Goal: Task Accomplishment & Management: Use online tool/utility

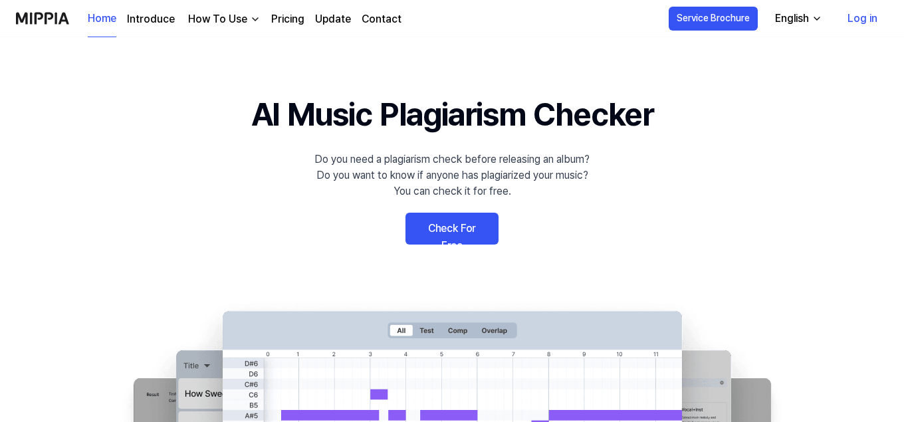
click at [458, 231] on link "Check For Free" at bounding box center [452, 229] width 93 height 32
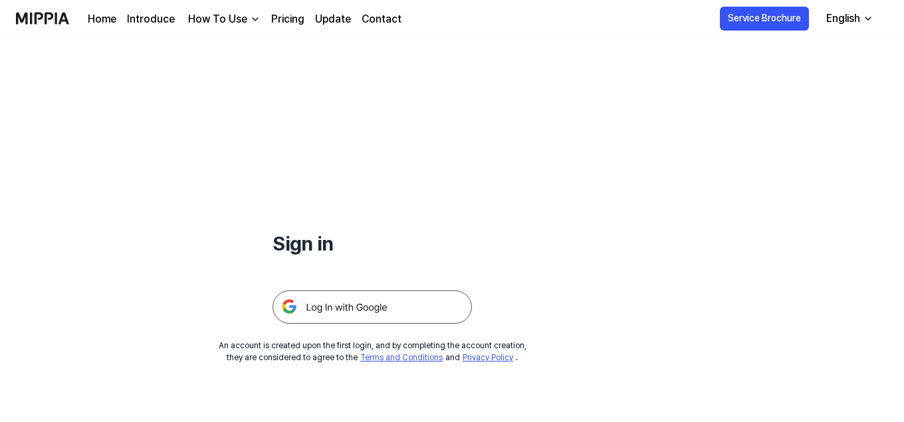
click at [331, 306] on img at bounding box center [373, 307] width 200 height 33
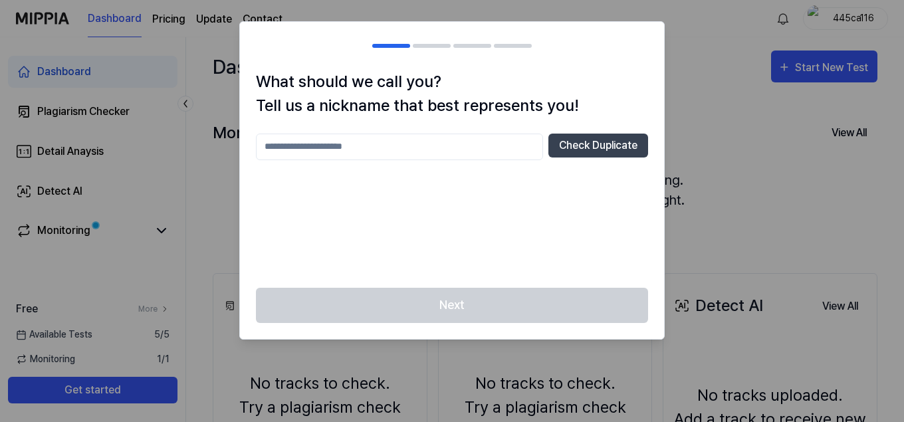
click at [373, 136] on input "text" at bounding box center [399, 147] width 287 height 27
type input "*********"
click at [601, 144] on button "Check Duplicate" at bounding box center [599, 146] width 100 height 24
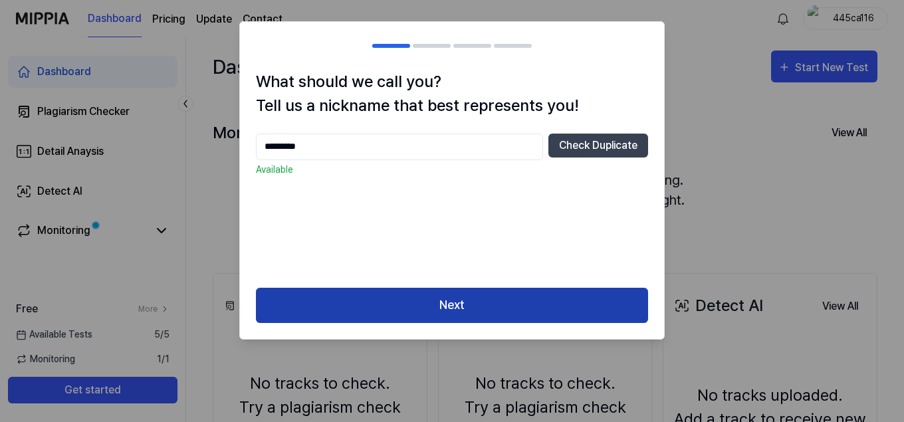
click at [459, 312] on button "Next" at bounding box center [452, 305] width 392 height 35
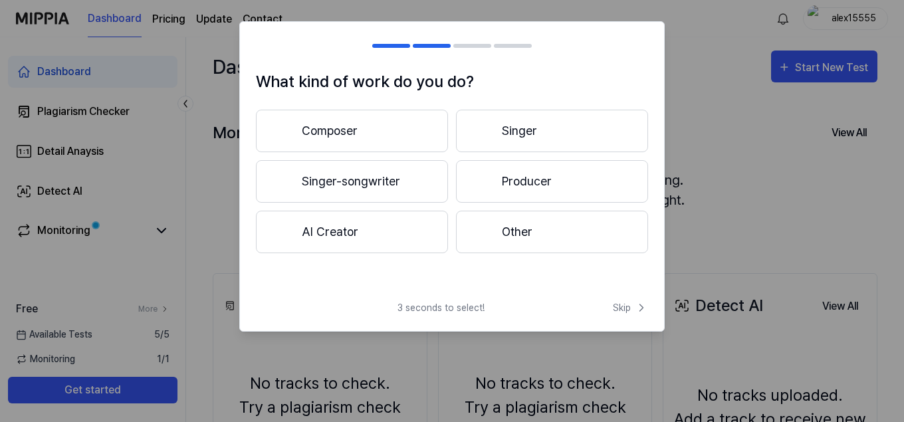
click at [378, 237] on button "AI Creator" at bounding box center [352, 232] width 192 height 43
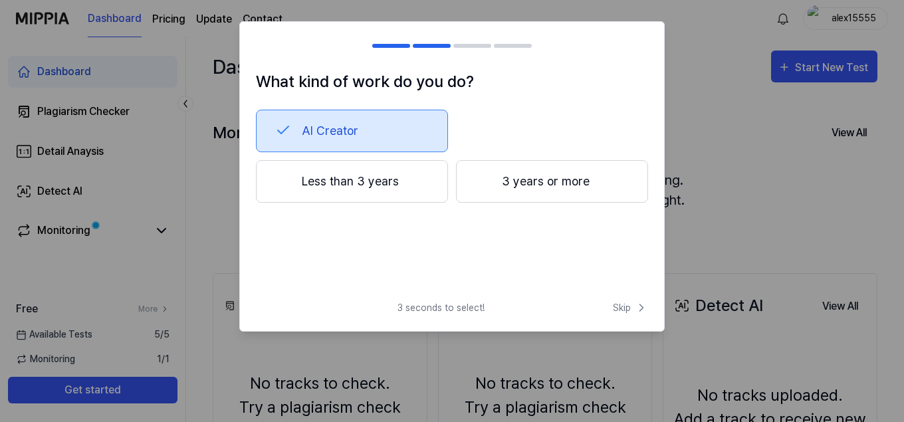
click at [394, 181] on button "Less than 3 years" at bounding box center [352, 181] width 192 height 43
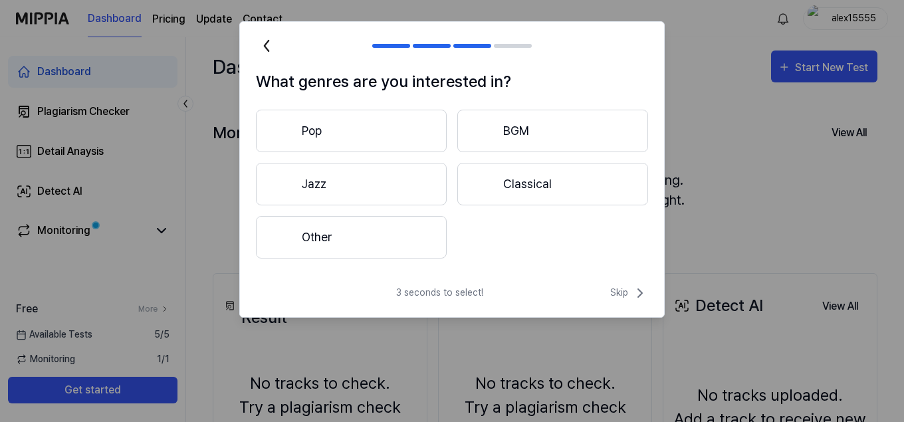
click at [388, 241] on button "Other" at bounding box center [351, 237] width 191 height 43
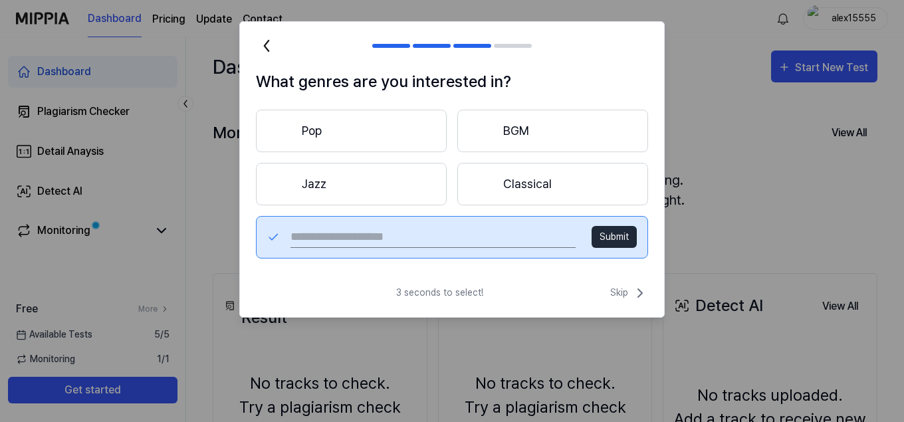
click at [346, 124] on button "Pop" at bounding box center [351, 131] width 191 height 43
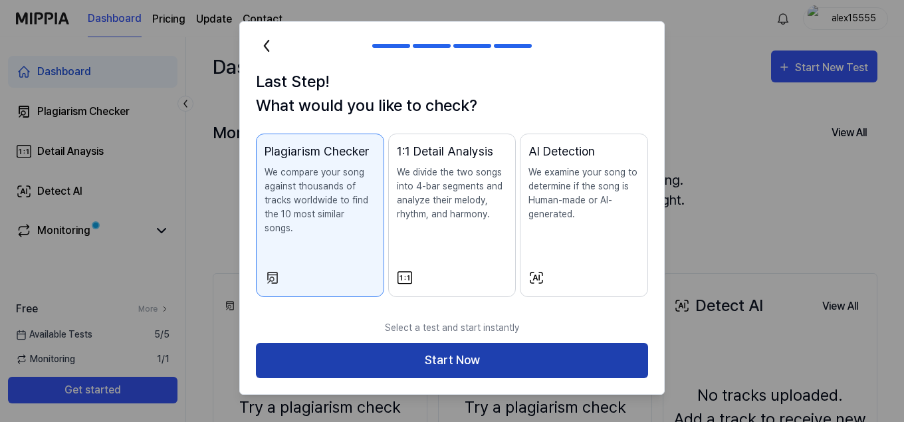
click at [450, 347] on button "Start Now" at bounding box center [452, 360] width 392 height 35
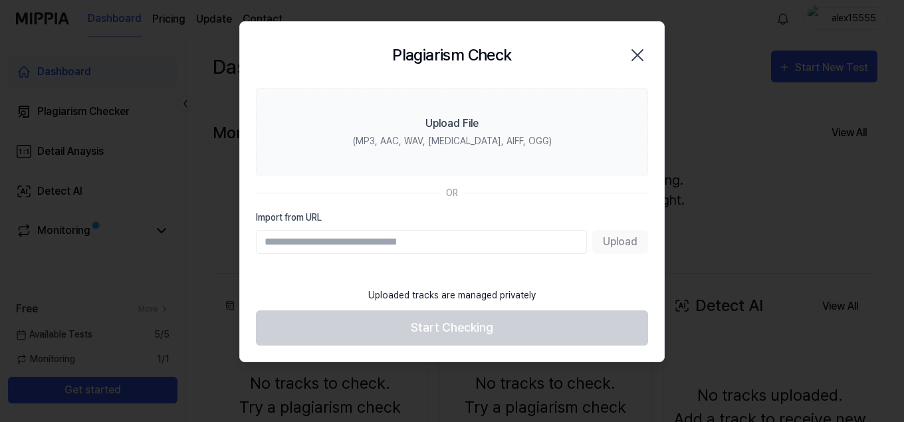
click at [317, 242] on input "Import from URL" at bounding box center [421, 242] width 331 height 24
paste input "**********"
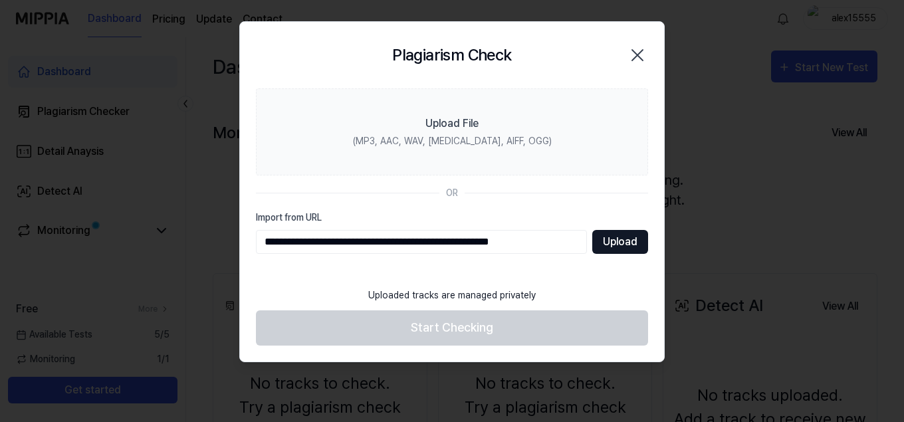
type input "**********"
click at [630, 241] on button "Upload" at bounding box center [621, 242] width 56 height 24
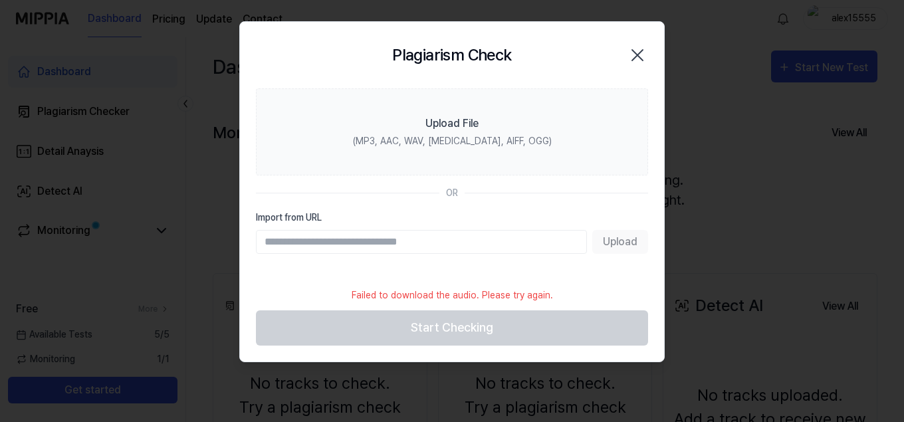
click at [458, 323] on footer "Failed to download the audio. Please try again. Start Checking" at bounding box center [452, 313] width 392 height 65
click at [468, 242] on input "Import from URL" at bounding box center [421, 242] width 331 height 24
paste input "**********"
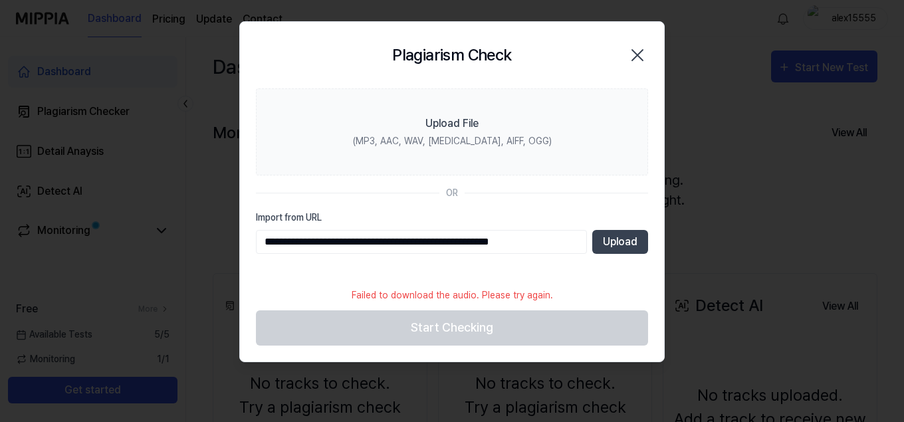
type input "**********"
click at [613, 246] on button "Upload" at bounding box center [621, 242] width 56 height 24
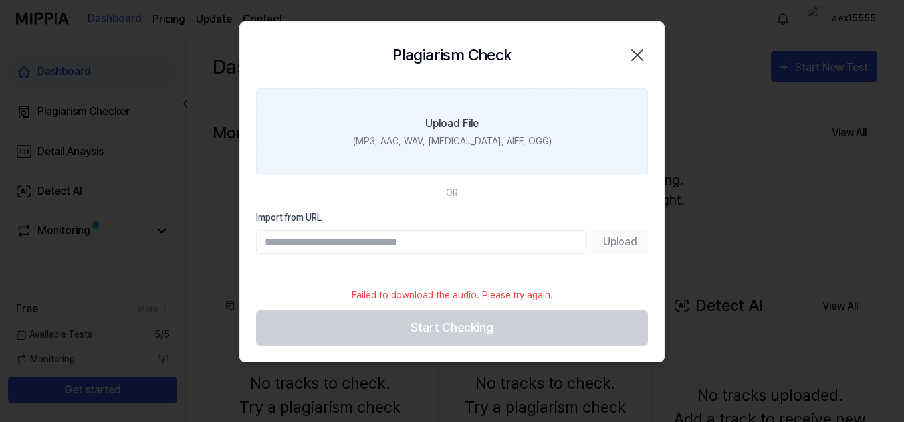
click at [456, 125] on div "Upload File" at bounding box center [452, 124] width 53 height 16
click at [0, 0] on input "Upload File (MP3, AAC, WAV, [MEDICAL_DATA], AIFF, OGG)" at bounding box center [0, 0] width 0 height 0
click at [456, 137] on div "(MP3, AAC, WAV, [MEDICAL_DATA], AIFF, OGG)" at bounding box center [452, 141] width 199 height 14
click at [0, 0] on input "Upload File (MP3, AAC, WAV, [MEDICAL_DATA], AIFF, OGG)" at bounding box center [0, 0] width 0 height 0
click at [406, 137] on div "(MP3, AAC, WAV, [MEDICAL_DATA], AIFF, OGG)" at bounding box center [452, 141] width 199 height 14
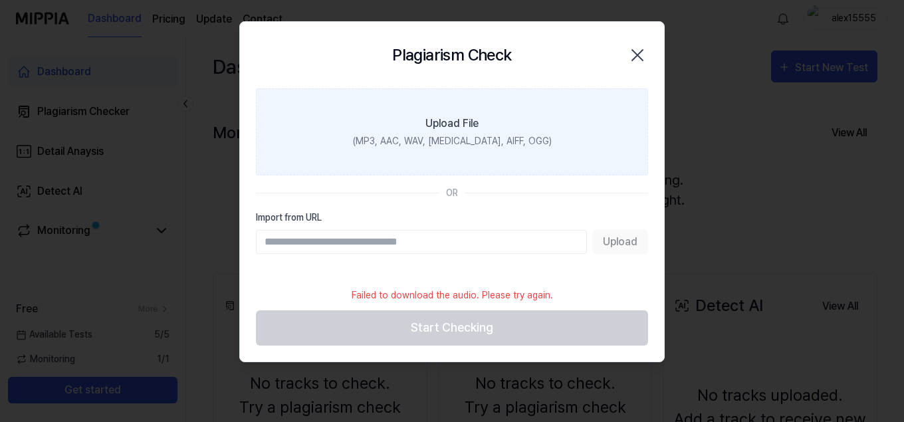
click at [0, 0] on input "Upload File (MP3, AAC, WAV, [MEDICAL_DATA], AIFF, OGG)" at bounding box center [0, 0] width 0 height 0
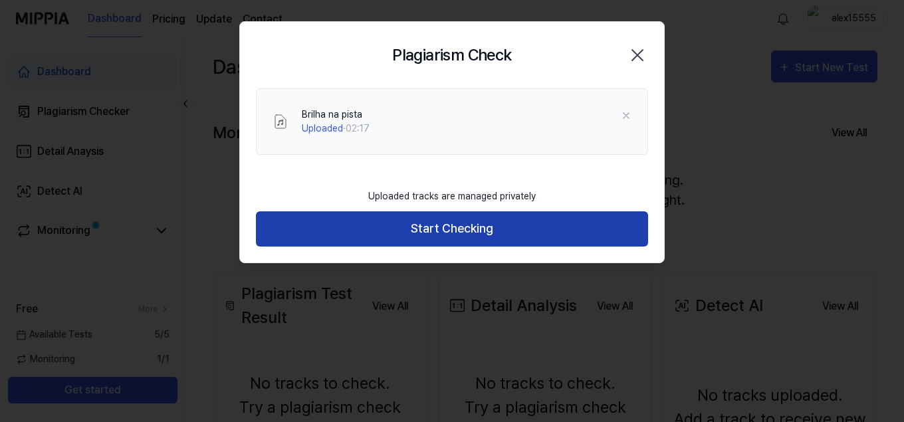
click at [432, 228] on button "Start Checking" at bounding box center [452, 228] width 392 height 35
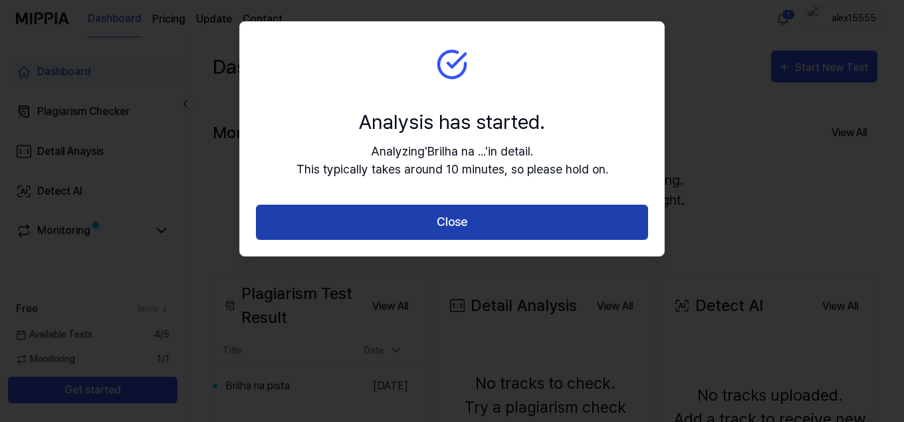
click at [476, 226] on button "Close" at bounding box center [452, 222] width 392 height 35
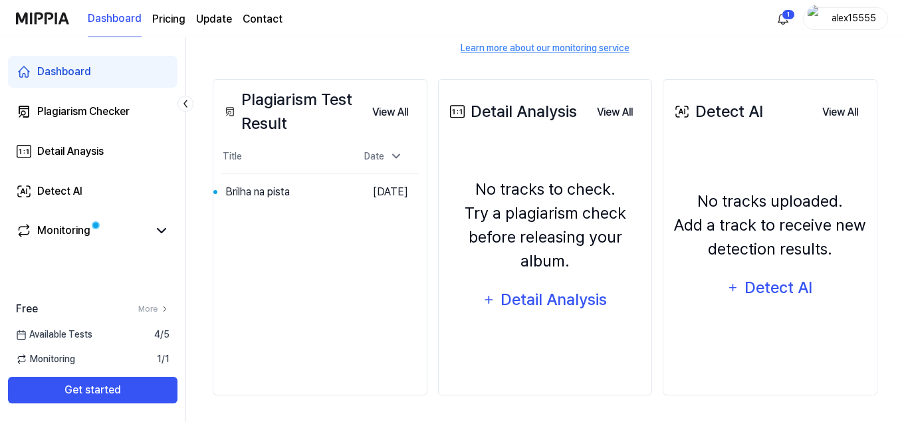
scroll to position [194, 0]
click at [241, 190] on div "Brilha na pista" at bounding box center [247, 193] width 45 height 32
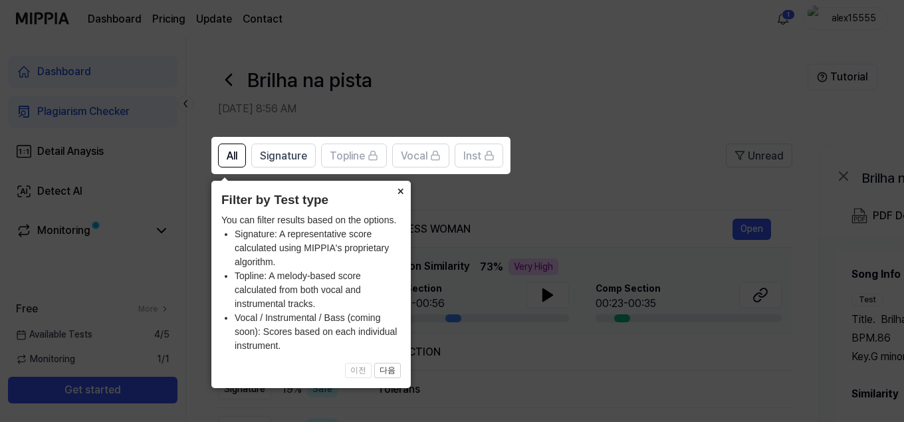
click at [400, 192] on button "×" at bounding box center [400, 190] width 21 height 19
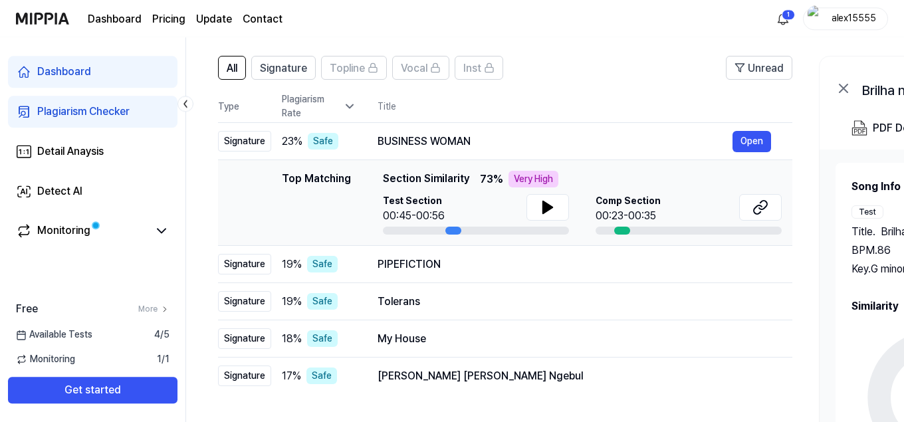
scroll to position [88, 0]
click at [552, 209] on icon at bounding box center [548, 207] width 16 height 16
click at [545, 204] on icon at bounding box center [547, 207] width 9 height 12
click at [547, 204] on icon at bounding box center [548, 207] width 16 height 16
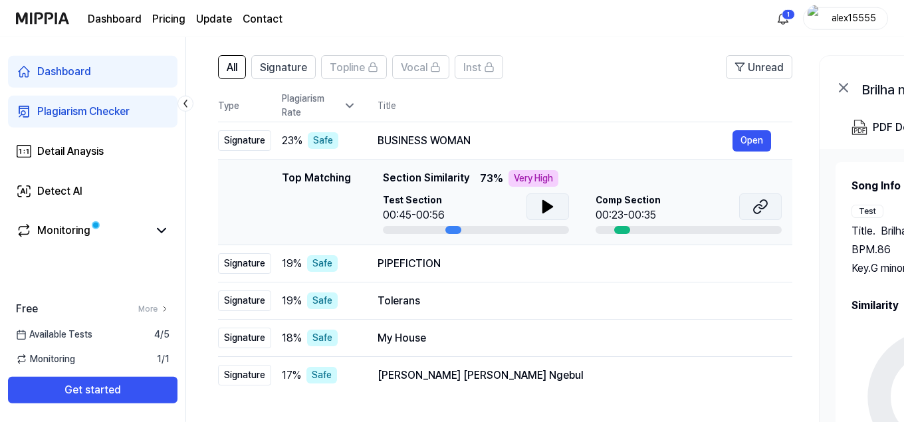
click at [759, 206] on icon at bounding box center [761, 207] width 16 height 16
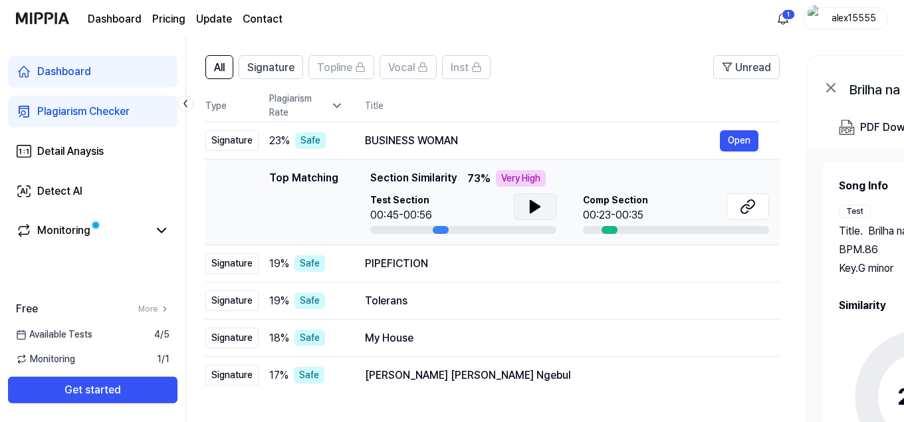
scroll to position [0, 11]
drag, startPoint x: 454, startPoint y: 229, endPoint x: 442, endPoint y: 229, distance: 12.0
click at [442, 229] on div at bounding box center [442, 230] width 16 height 8
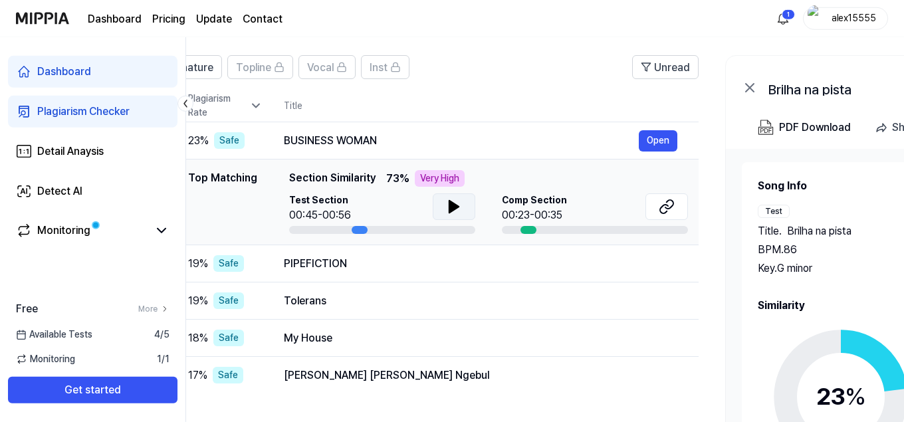
scroll to position [0, 110]
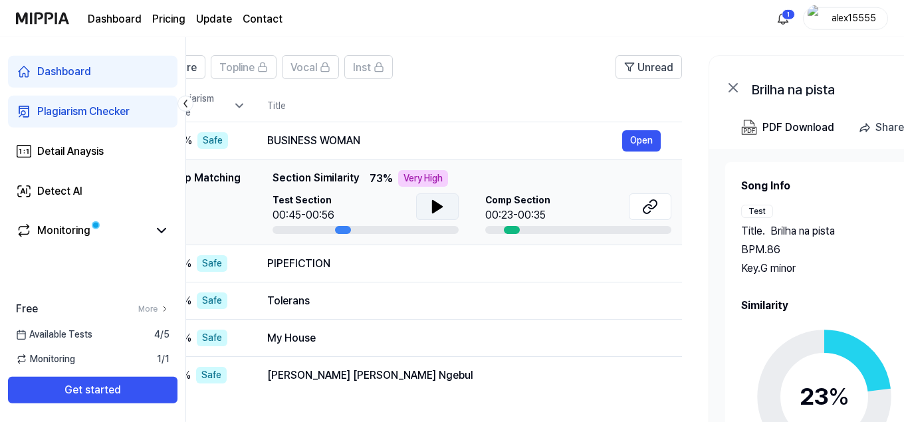
drag, startPoint x: 440, startPoint y: 229, endPoint x: 341, endPoint y: 226, distance: 98.5
click at [341, 226] on div at bounding box center [343, 230] width 16 height 8
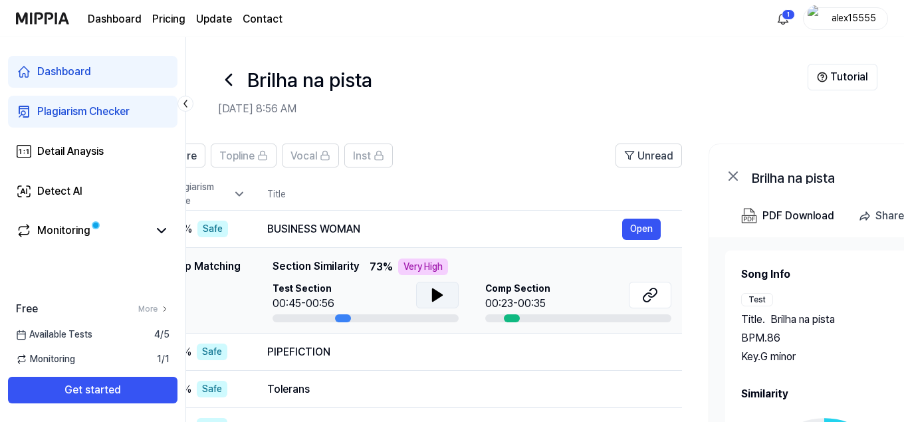
scroll to position [0, 0]
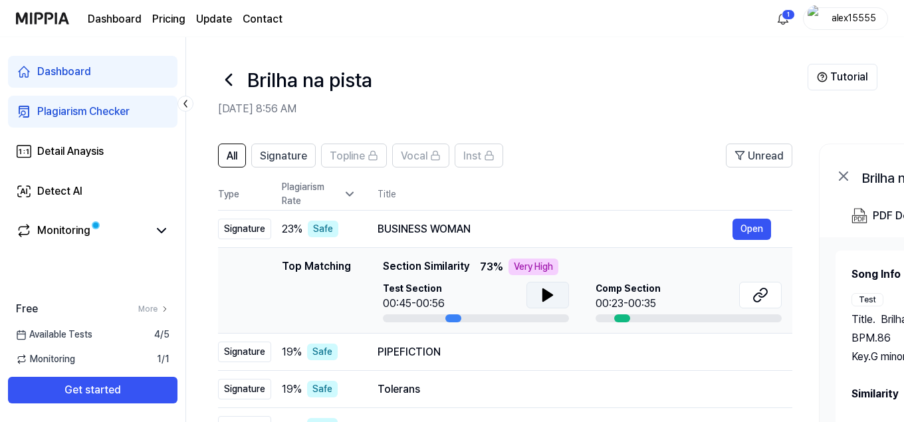
drag, startPoint x: 329, startPoint y: 194, endPoint x: 554, endPoint y: 173, distance: 226.4
click at [554, 173] on div "All Signature Topline Vocal Inst Unread All Signature Topline Vocal Inst Type P…" at bounding box center [505, 313] width 575 height 339
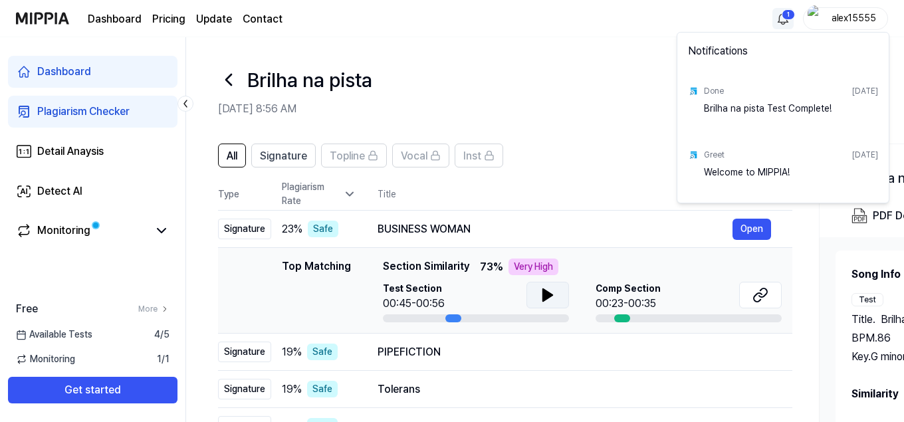
click at [787, 19] on html "Dashboard Pricing Update Contact 1 alex15555 Dashboard Plagiarism Checker Detai…" at bounding box center [452, 211] width 904 height 422
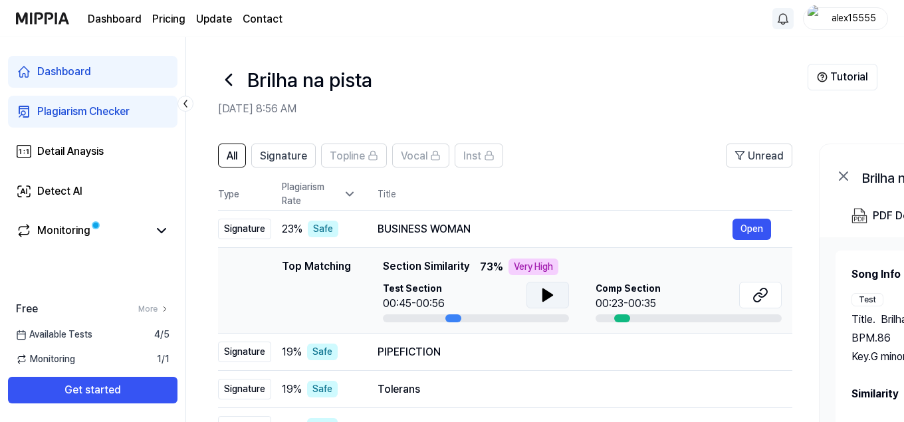
click at [904, 78] on html "Dashboard Pricing Update Contact alex15555 Dashboard Plagiarism Checker Detail …" at bounding box center [452, 211] width 904 height 422
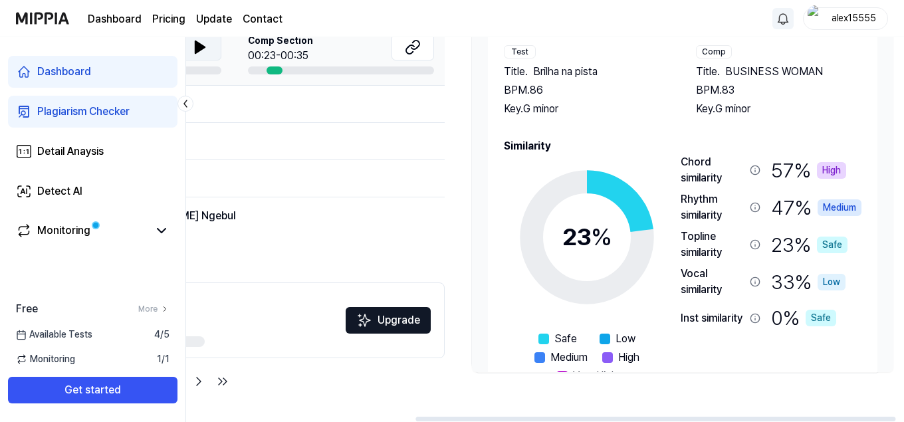
scroll to position [0, 353]
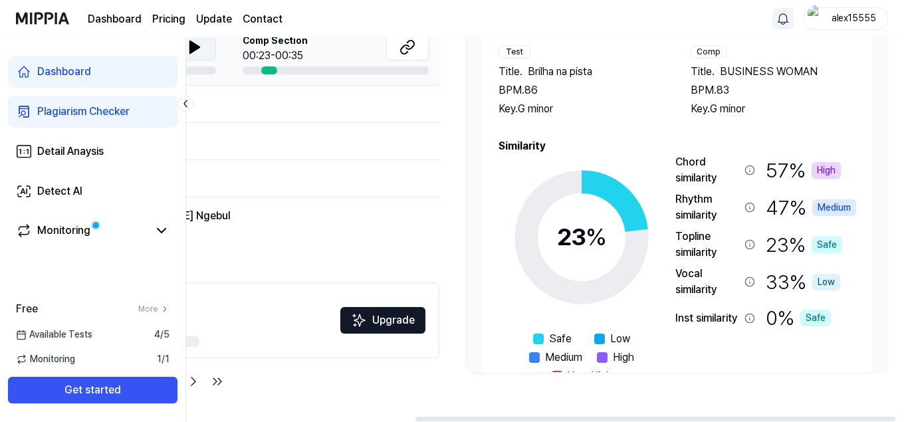
drag, startPoint x: 806, startPoint y: 237, endPoint x: 453, endPoint y: 278, distance: 355.5
click at [453, 278] on div "All Signature Topline Vocal Inst Unread All Signature Topline Vocal Inst Type P…" at bounding box center [369, 152] width 1072 height 540
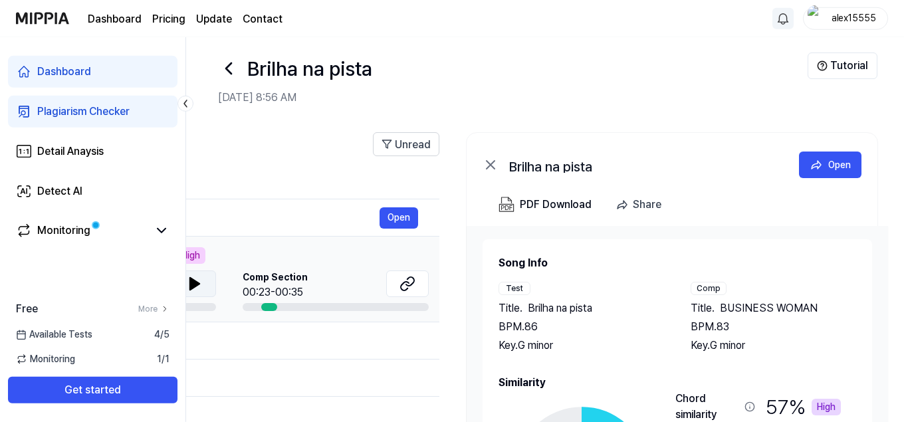
scroll to position [0, 0]
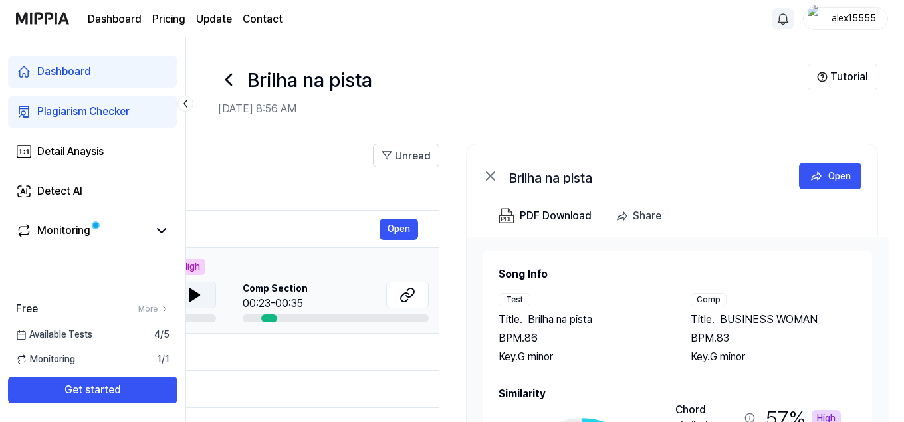
drag, startPoint x: 273, startPoint y: 126, endPoint x: 293, endPoint y: 108, distance: 27.3
click at [293, 108] on header "Brilha na pista Aug 16, 2025, 8:56 AM Tutorial" at bounding box center [545, 83] width 718 height 93
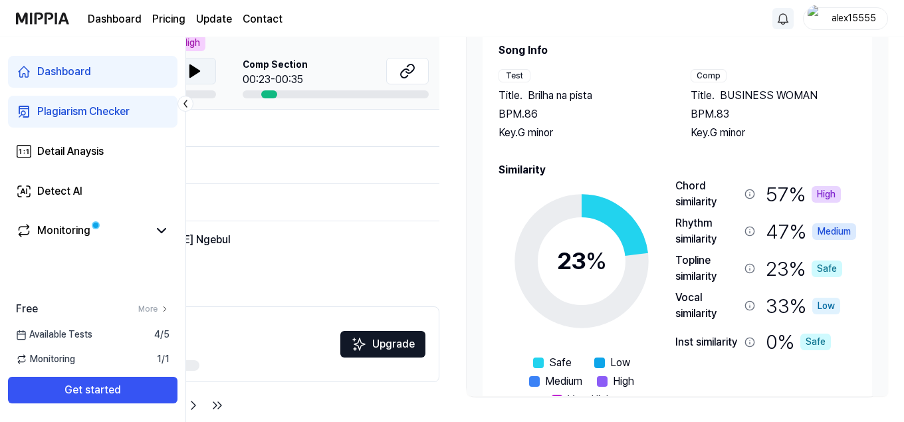
scroll to position [223, 0]
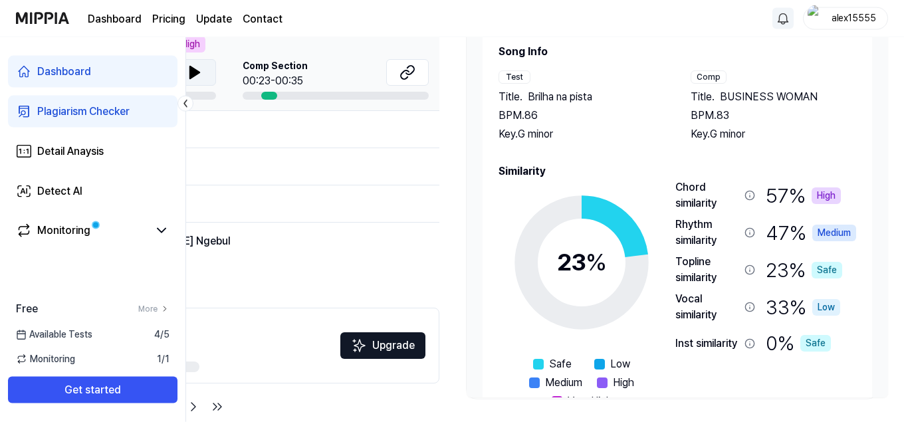
click at [825, 194] on div "High" at bounding box center [826, 196] width 29 height 17
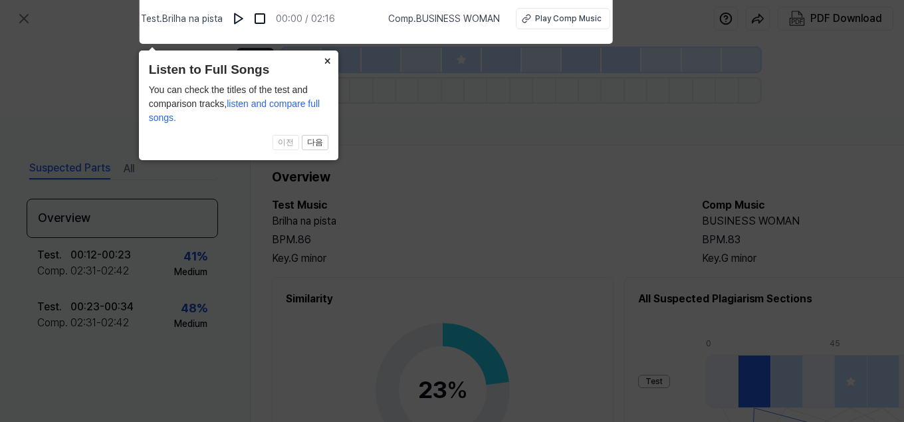
click at [325, 58] on button "×" at bounding box center [327, 60] width 21 height 19
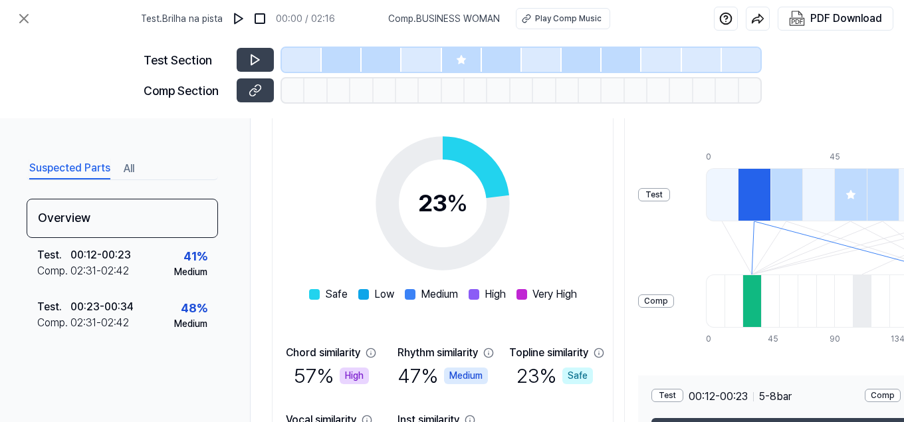
scroll to position [184, 0]
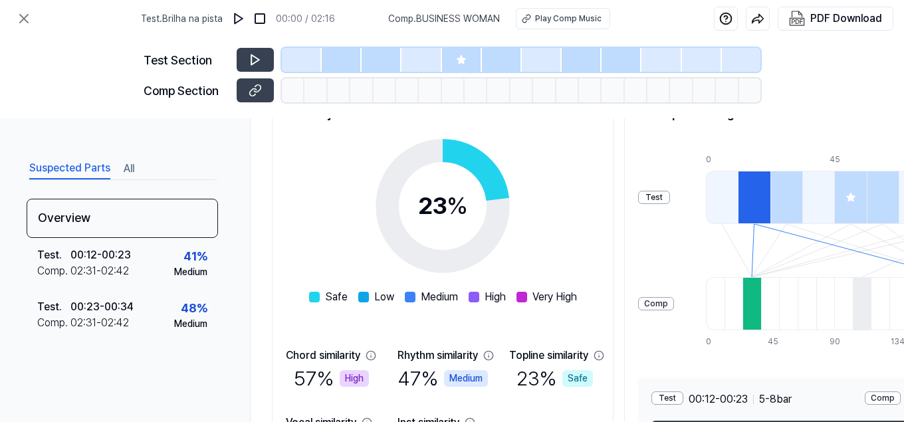
drag, startPoint x: 721, startPoint y: 245, endPoint x: 618, endPoint y: 239, distance: 103.3
click at [618, 239] on div "Similarity 23 % Safe Low Medium High Very High Chord similarity 57 % High Rhyth…" at bounding box center [689, 284] width 834 height 382
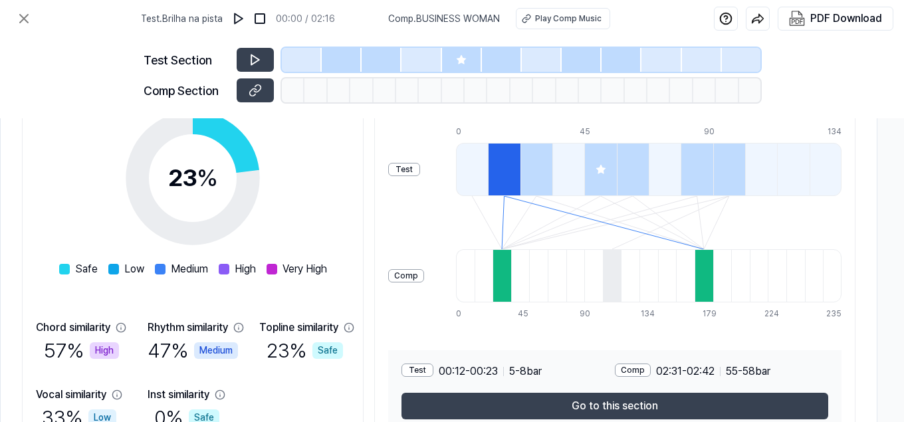
scroll to position [211, 250]
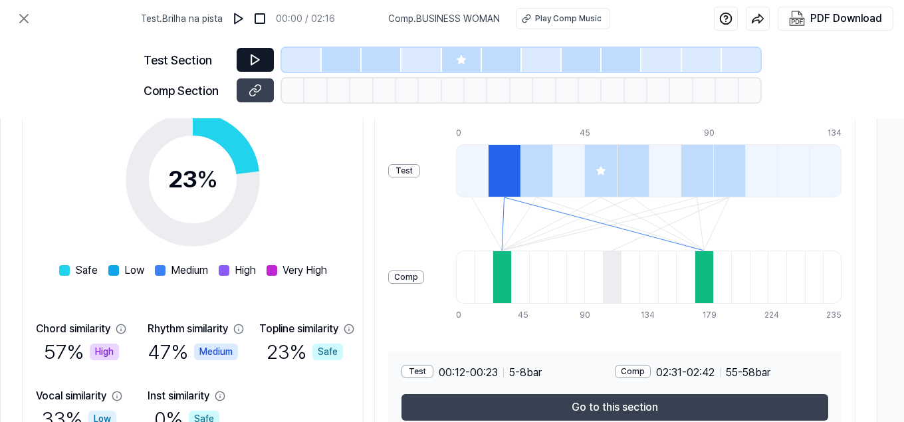
click at [250, 57] on icon at bounding box center [255, 59] width 13 height 13
click at [499, 175] on div at bounding box center [504, 170] width 32 height 53
click at [503, 168] on div at bounding box center [504, 170] width 32 height 53
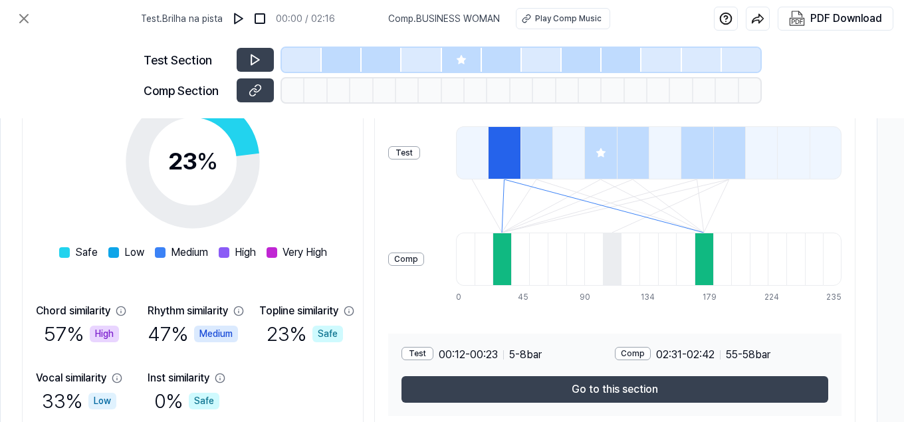
scroll to position [285, 250]
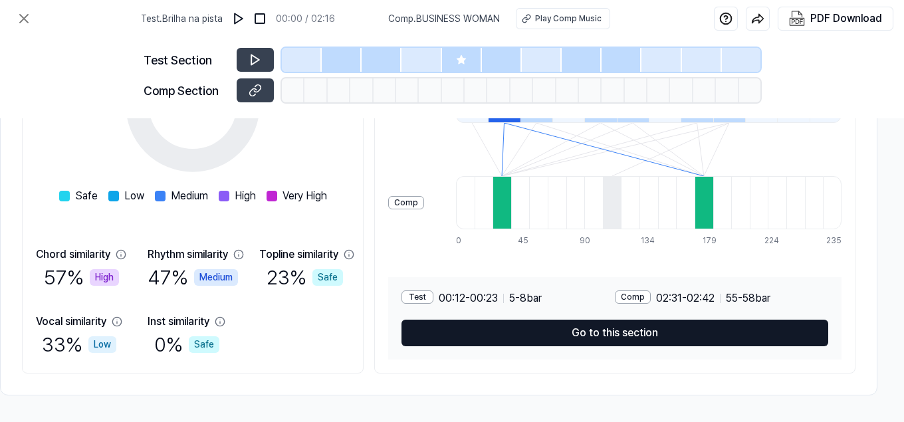
click at [624, 333] on button "Go to this section" at bounding box center [615, 333] width 427 height 27
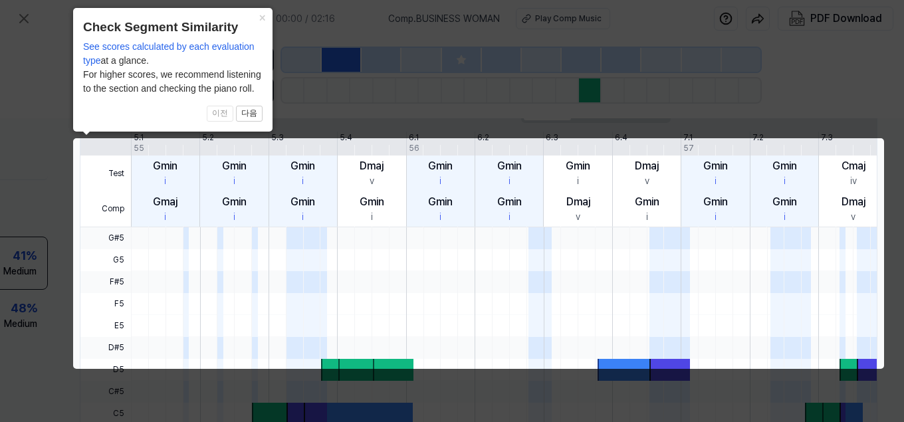
scroll to position [0, 170]
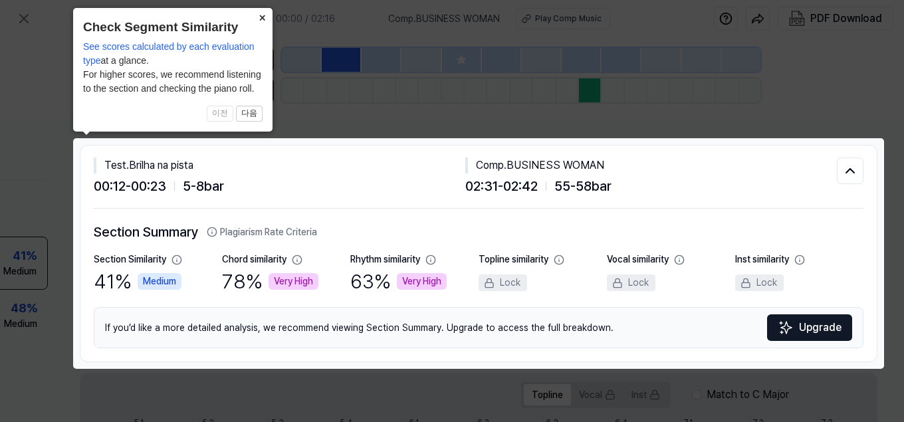
click at [261, 16] on button "×" at bounding box center [261, 17] width 21 height 19
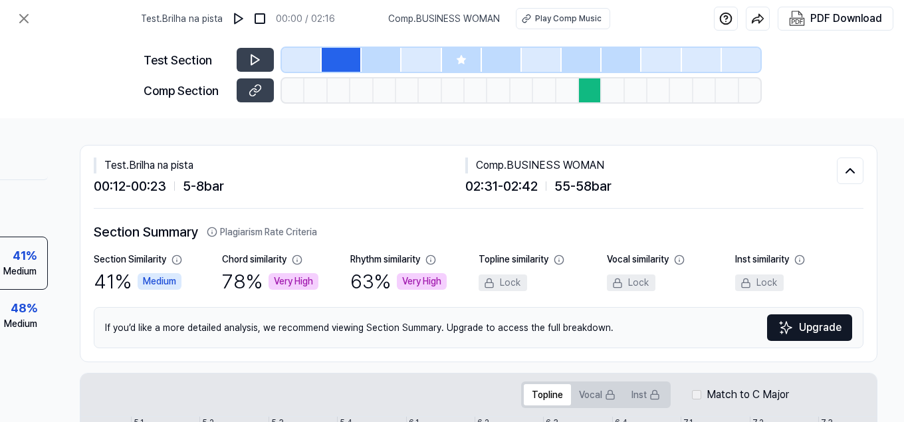
click at [340, 59] on div at bounding box center [342, 60] width 40 height 24
click at [386, 55] on div at bounding box center [382, 60] width 40 height 24
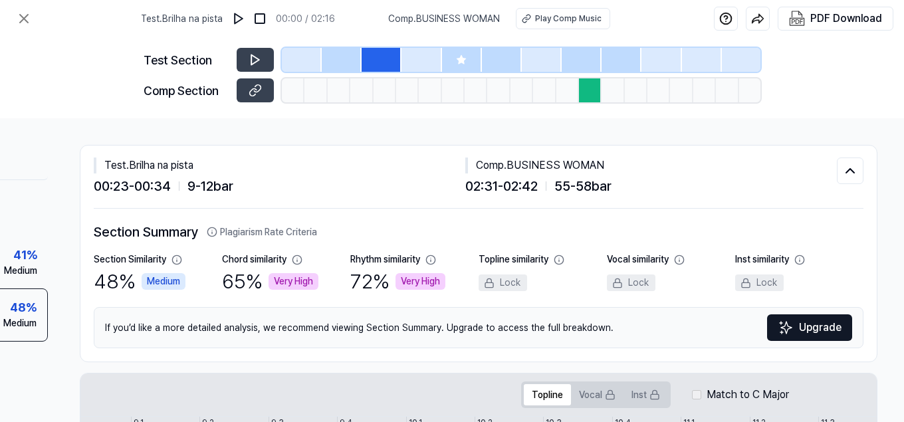
click at [338, 61] on div at bounding box center [342, 60] width 40 height 24
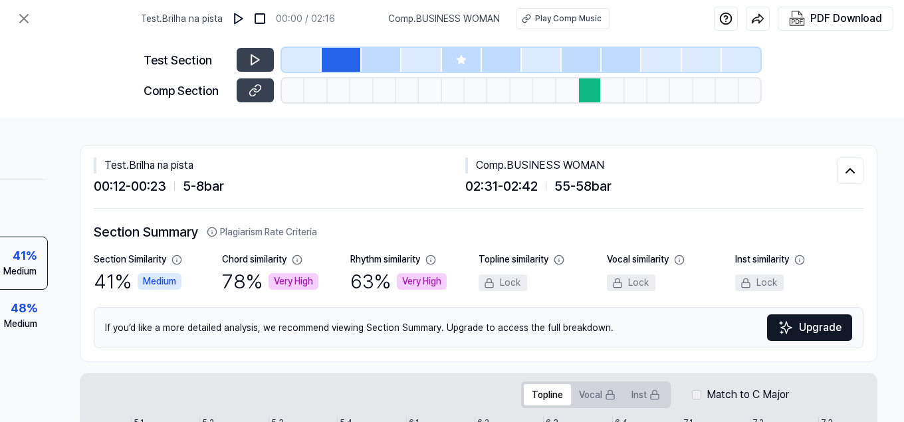
click at [466, 61] on icon at bounding box center [461, 60] width 11 height 11
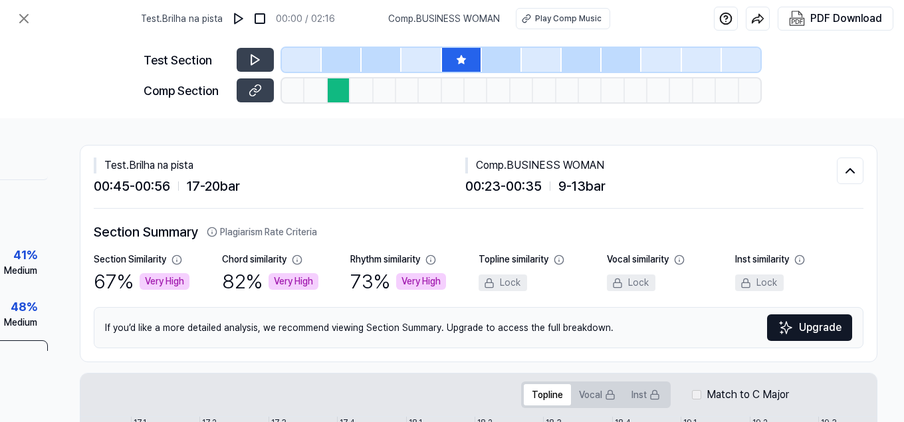
click at [496, 59] on div at bounding box center [502, 60] width 40 height 24
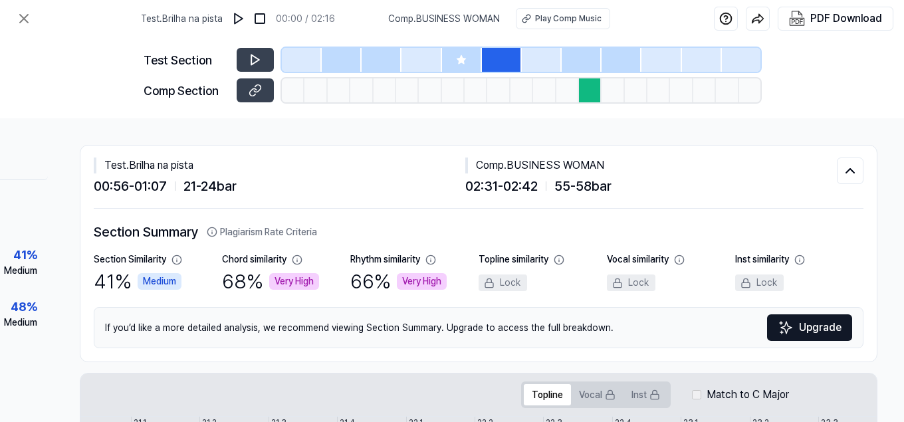
click at [539, 58] on div at bounding box center [542, 60] width 40 height 24
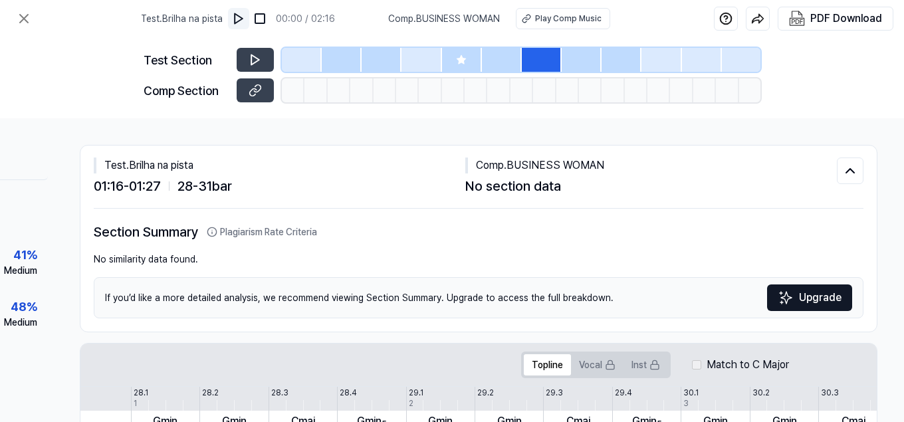
click at [237, 17] on img at bounding box center [238, 18] width 13 height 13
click at [559, 19] on div "Play Comp Music" at bounding box center [568, 19] width 67 height 12
click at [240, 23] on img at bounding box center [239, 18] width 13 height 13
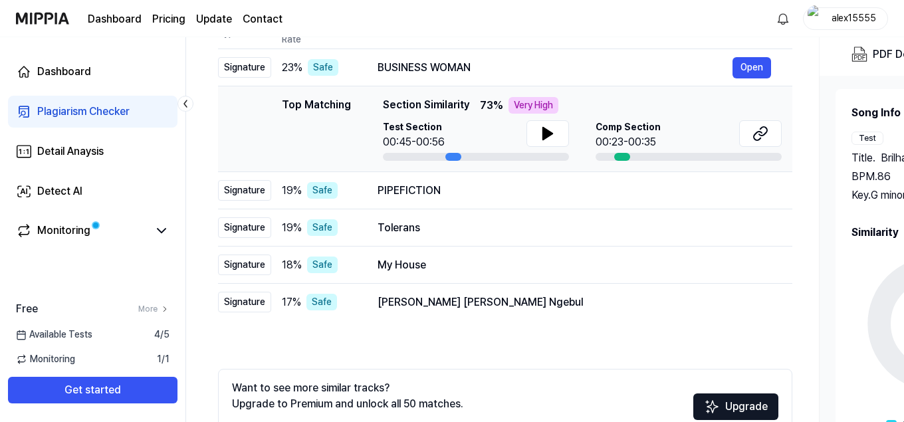
scroll to position [166, 0]
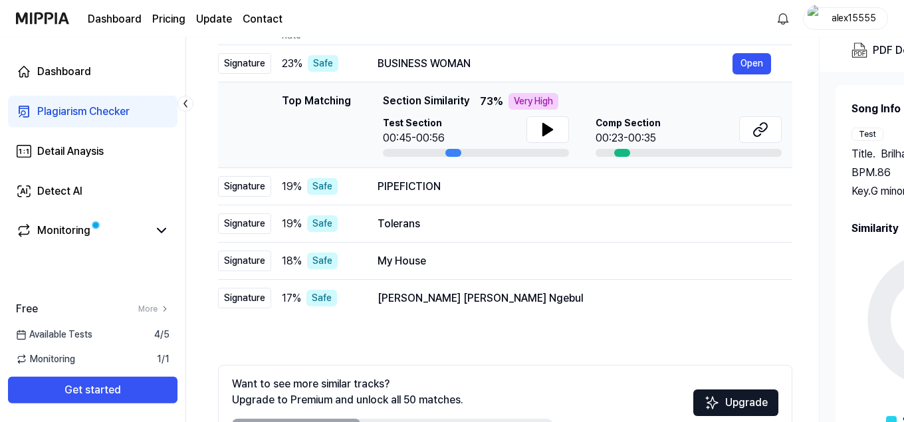
drag, startPoint x: 622, startPoint y: 152, endPoint x: 688, endPoint y: 156, distance: 66.0
click at [688, 156] on div at bounding box center [689, 153] width 186 height 8
click at [751, 186] on button "Open" at bounding box center [752, 186] width 39 height 21
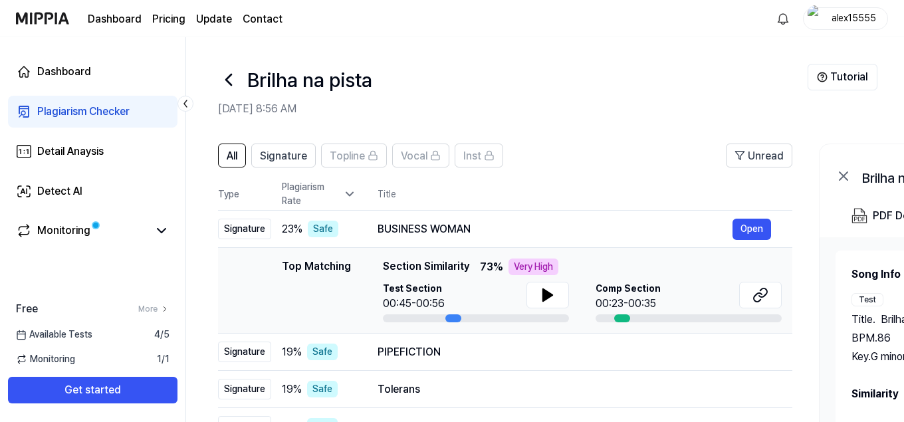
scroll to position [166, 0]
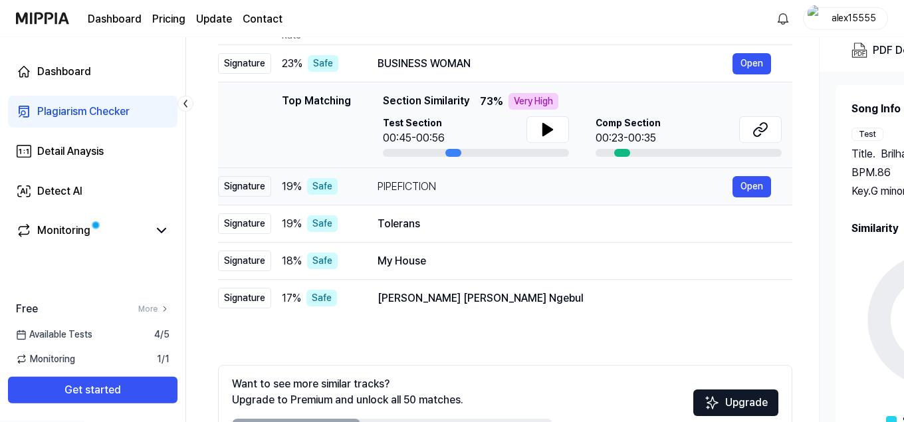
click at [448, 188] on div "PIPEFICTION" at bounding box center [555, 187] width 355 height 16
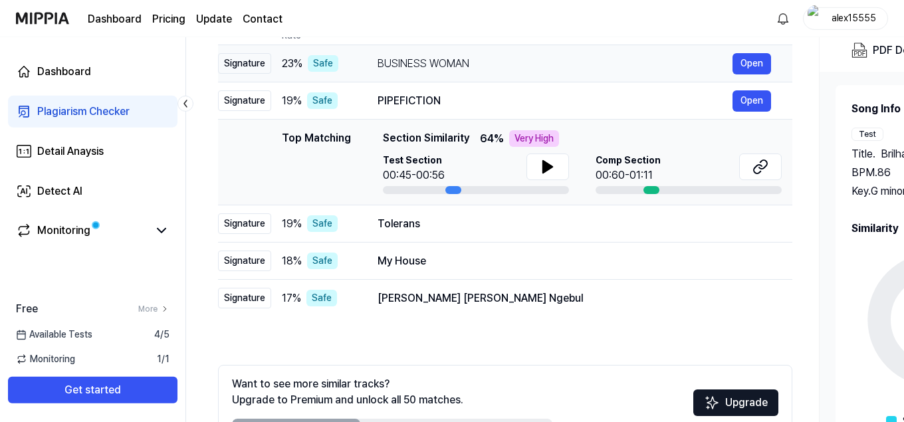
click at [536, 65] on div "BUSINESS WOMAN" at bounding box center [555, 64] width 355 height 16
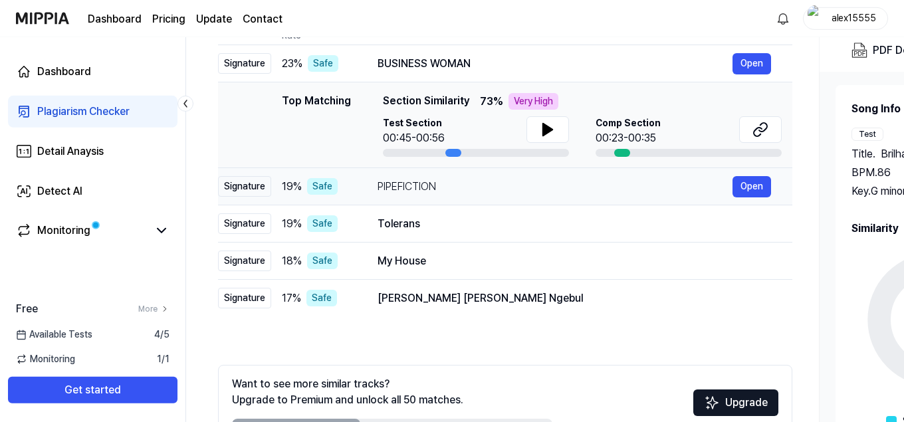
click at [533, 191] on div "PIPEFICTION" at bounding box center [555, 187] width 355 height 16
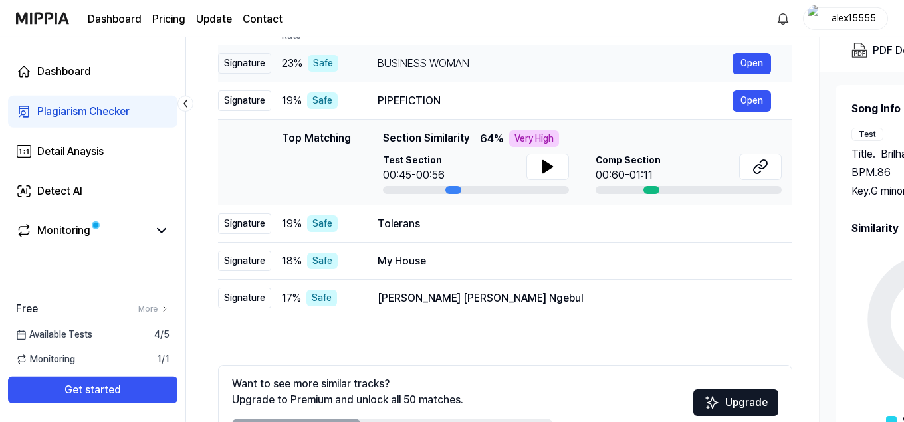
click at [545, 68] on div "BUSINESS WOMAN" at bounding box center [555, 64] width 355 height 16
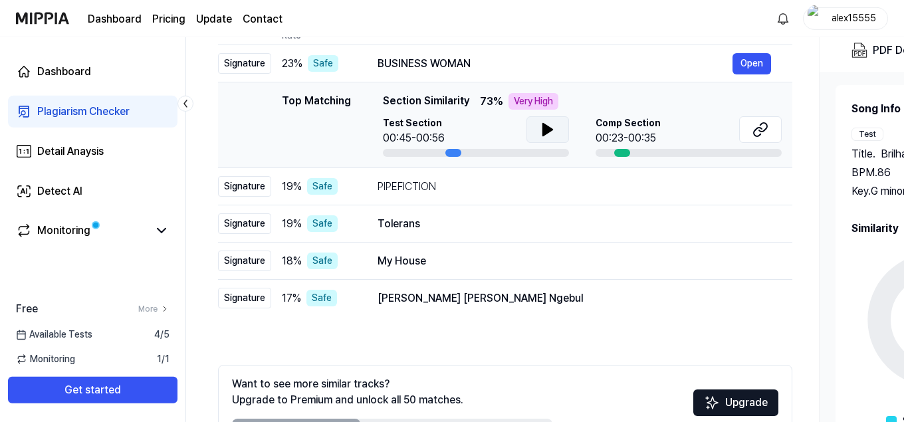
click at [546, 134] on icon at bounding box center [547, 130] width 9 height 12
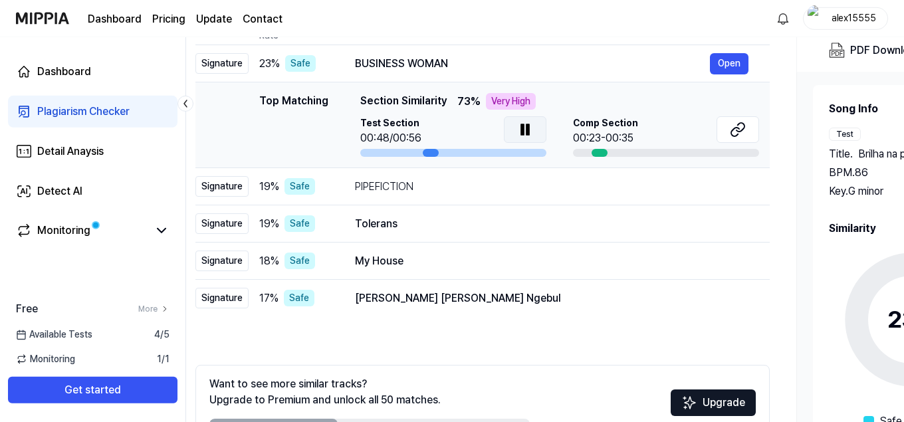
drag, startPoint x: 452, startPoint y: 151, endPoint x: 430, endPoint y: 153, distance: 21.4
click at [430, 153] on div at bounding box center [431, 153] width 16 height 8
click at [521, 133] on icon at bounding box center [527, 130] width 16 height 16
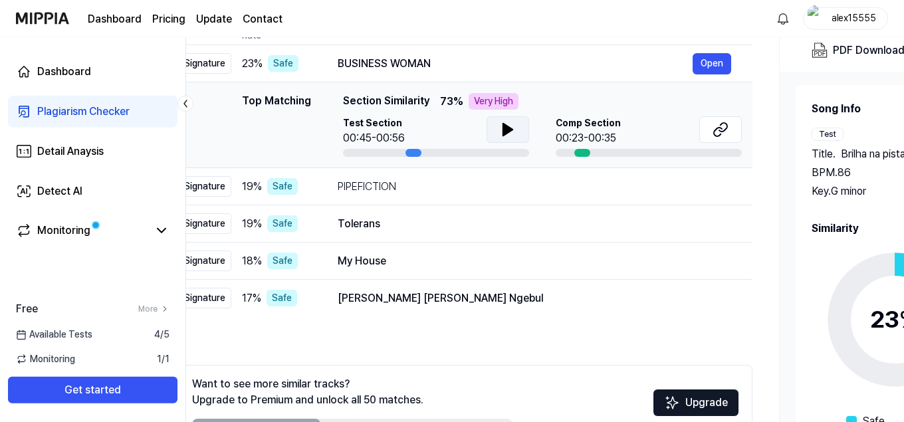
drag, startPoint x: 430, startPoint y: 152, endPoint x: 410, endPoint y: 152, distance: 19.3
click at [410, 152] on div at bounding box center [414, 153] width 16 height 8
click at [390, 152] on div at bounding box center [435, 153] width 186 height 8
click at [385, 154] on div at bounding box center [435, 153] width 186 height 8
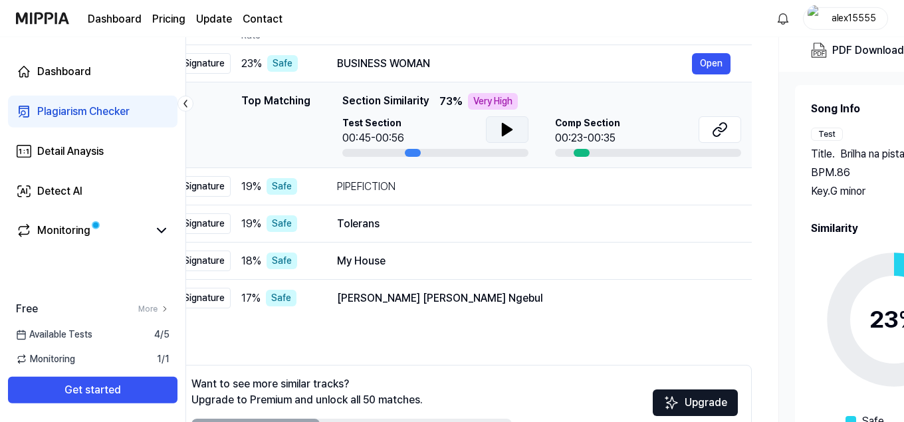
click at [379, 154] on div at bounding box center [435, 153] width 186 height 8
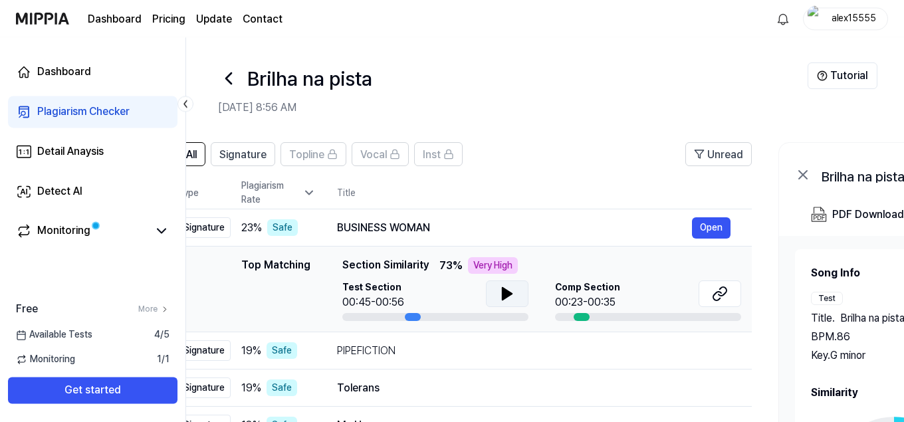
scroll to position [0, 0]
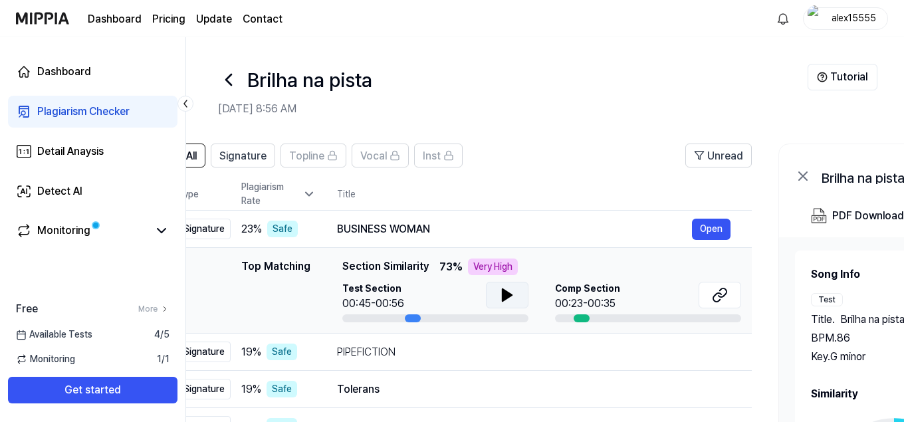
drag, startPoint x: 525, startPoint y: 104, endPoint x: 758, endPoint y: 87, distance: 233.4
click at [758, 87] on div "Brilha na pista Aug 16, 2025, 8:56 AM" at bounding box center [513, 90] width 590 height 53
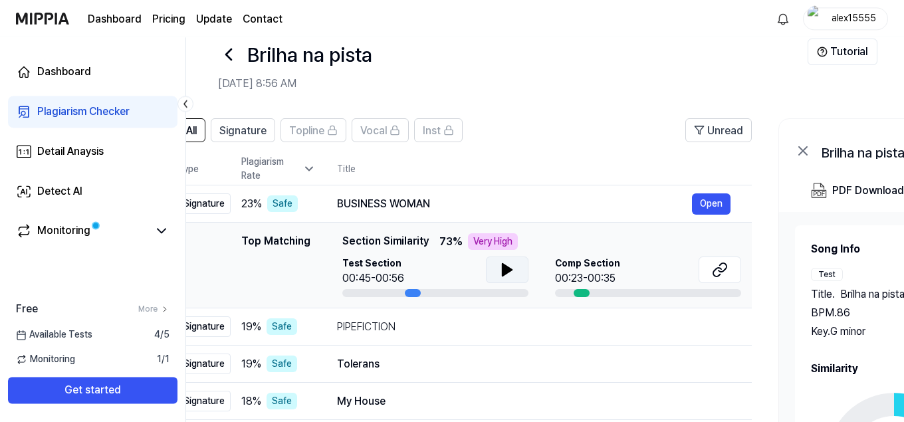
scroll to position [23, 0]
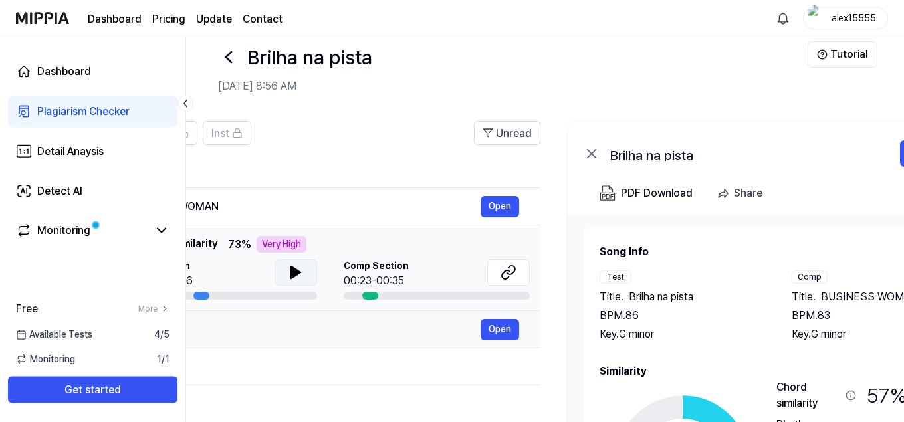
drag, startPoint x: 752, startPoint y: 383, endPoint x: 541, endPoint y: 321, distance: 220.5
click at [541, 321] on div "All Signature Topline Vocal Inst Unread All Signature Topline Vocal Inst Type P…" at bounding box center [470, 378] width 1072 height 540
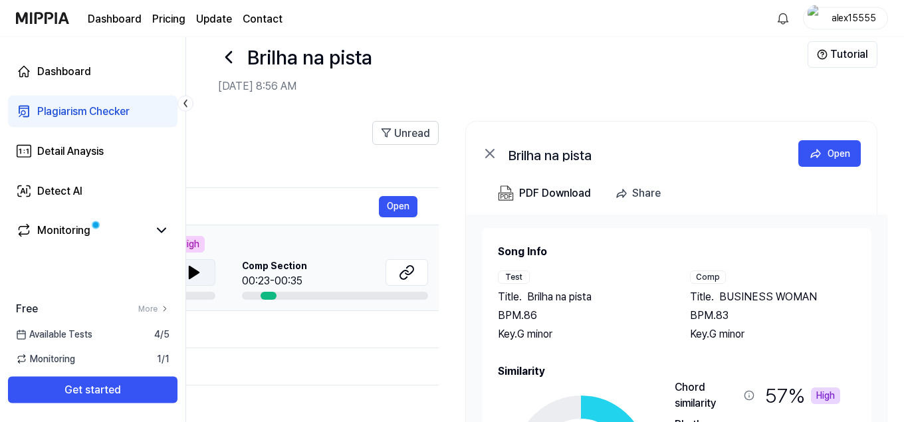
drag, startPoint x: 785, startPoint y: 325, endPoint x: 579, endPoint y: 306, distance: 207.1
click at [579, 306] on div "Test Title . Brilha na pista BPM. 86 Key. G minor Comp Title . BUSINESS WOMAN B…" at bounding box center [677, 307] width 358 height 72
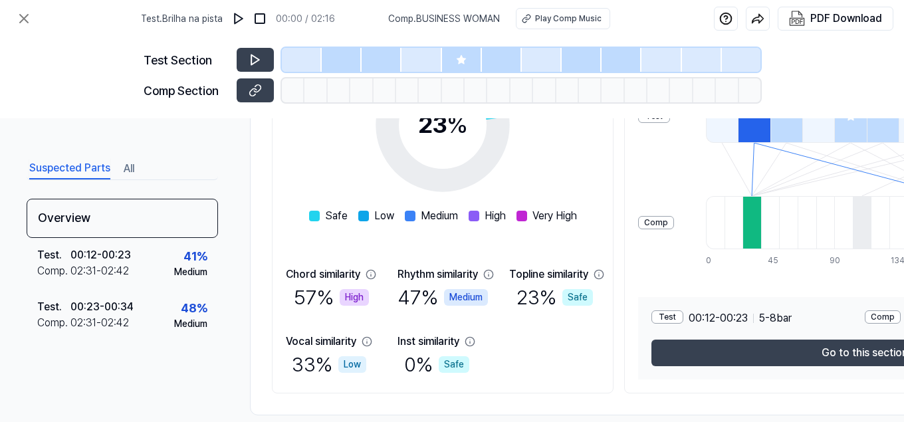
scroll to position [285, 0]
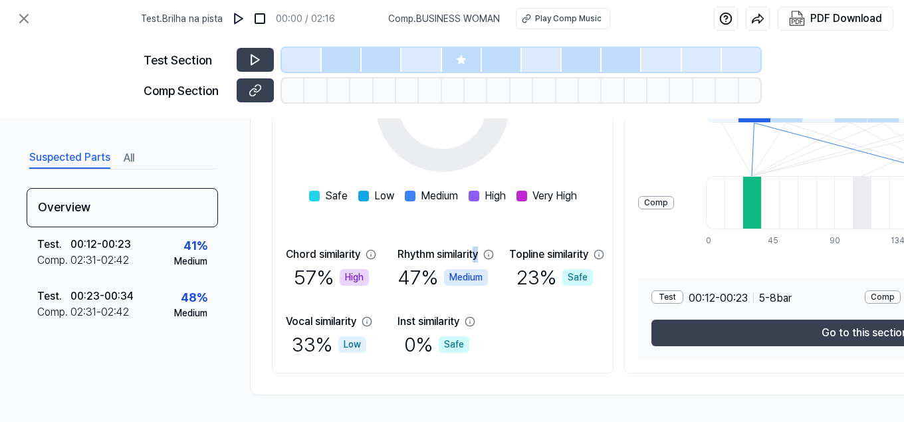
drag, startPoint x: 720, startPoint y: 255, endPoint x: 477, endPoint y: 237, distance: 243.4
click at [477, 237] on div "Similarity 23 % Safe Low Medium High Very High Chord similarity 57 % High Rhyth…" at bounding box center [689, 183] width 834 height 382
click at [474, 161] on circle at bounding box center [443, 105] width 111 height 111
drag, startPoint x: 525, startPoint y: 162, endPoint x: 378, endPoint y: 182, distance: 148.3
click at [251, 133] on div "Overview Test Music Brilha na pista BPM. 86 Key. G minor Comp Music BUSINESS WO…" at bounding box center [689, 128] width 878 height 536
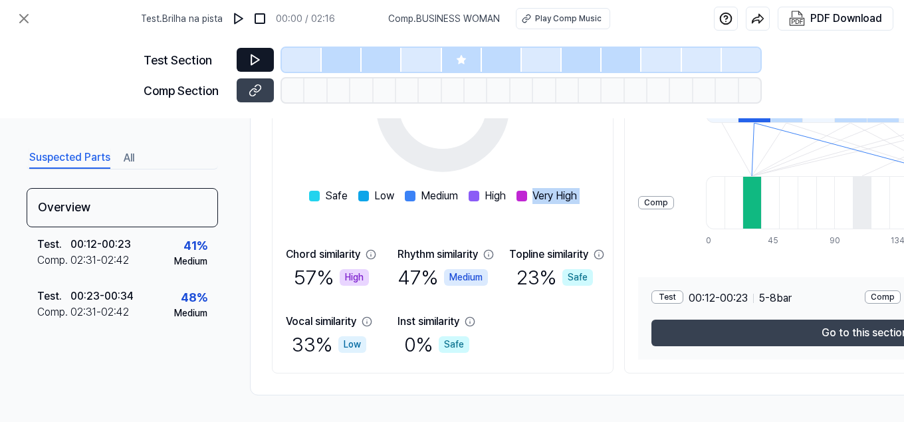
click at [253, 60] on icon at bounding box center [255, 59] width 13 height 13
click at [241, 20] on img at bounding box center [238, 18] width 13 height 13
click at [243, 15] on img at bounding box center [239, 18] width 13 height 13
click at [555, 19] on div "Play Comp Music" at bounding box center [568, 19] width 67 height 12
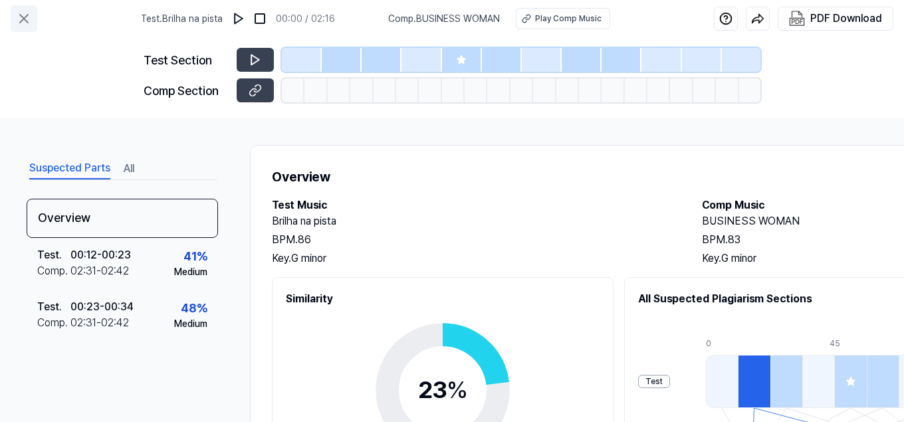
click at [21, 19] on icon at bounding box center [24, 19] width 16 height 16
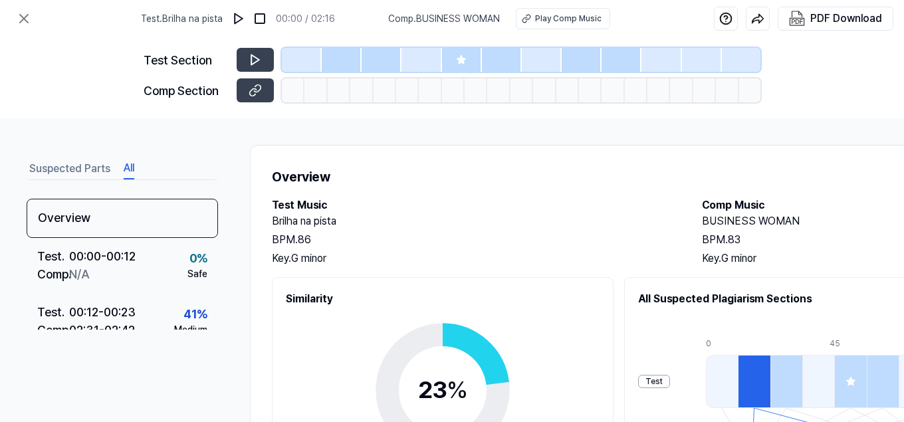
click at [128, 170] on button "All" at bounding box center [129, 168] width 11 height 21
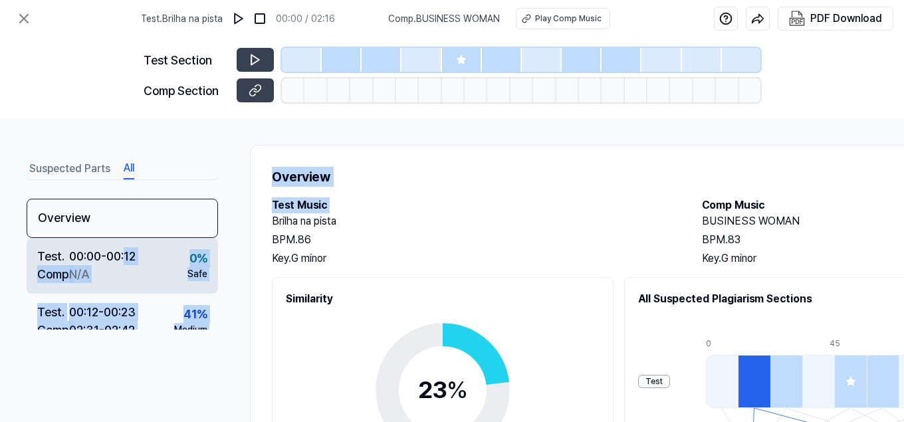
drag, startPoint x: 243, startPoint y: 223, endPoint x: 128, endPoint y: 239, distance: 116.2
click at [128, 239] on div "Suspected Parts All Overview Test . 00:00 - 00:12 Comp . N/A 0 % Safe Test . 00…" at bounding box center [452, 270] width 904 height 304
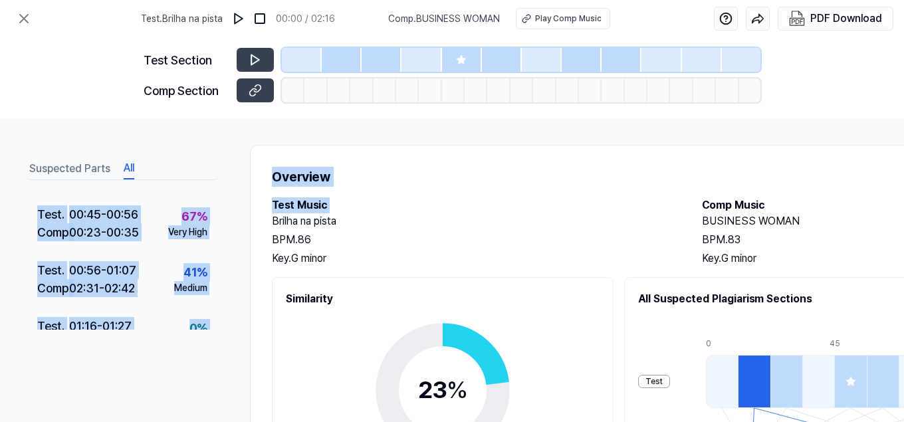
scroll to position [273, 0]
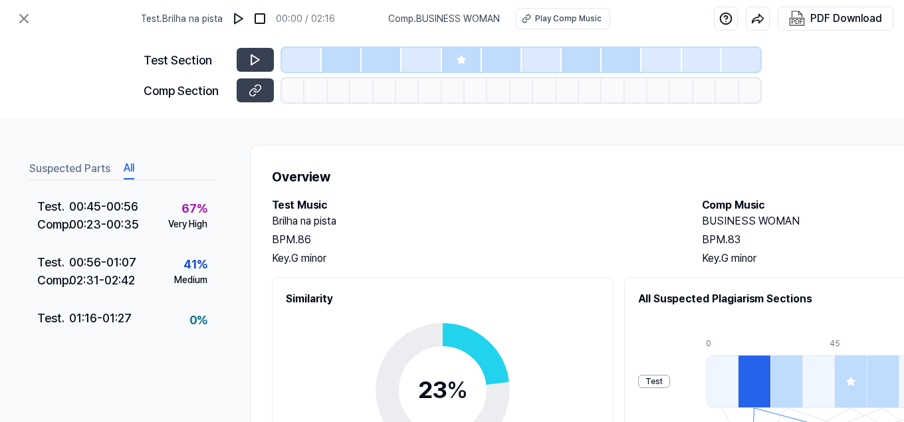
click at [235, 265] on div "Suspected Parts All Overview Test . 00:00 - 00:12 Comp . N/A 0 % Safe Test . 00…" at bounding box center [452, 270] width 904 height 304
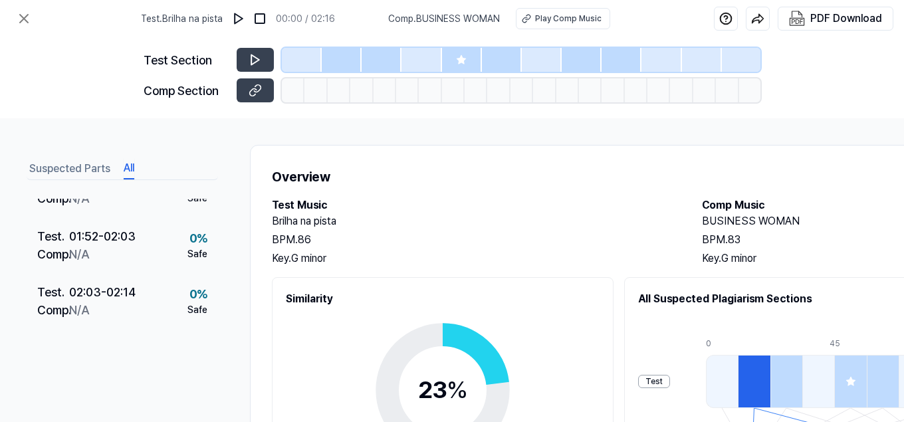
scroll to position [0, 0]
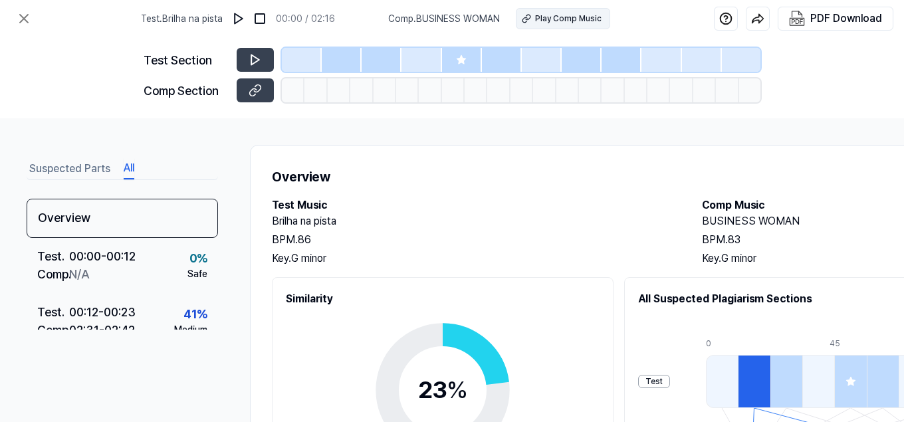
click at [557, 18] on div "Play Comp Music" at bounding box center [568, 19] width 67 height 12
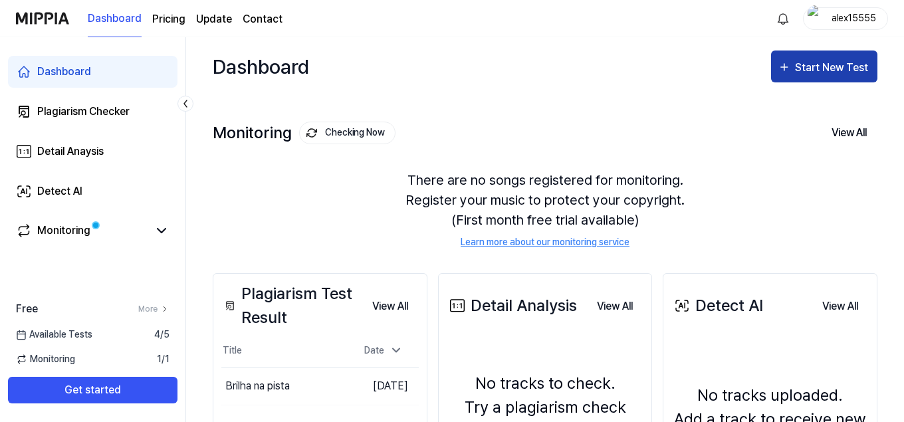
click at [814, 65] on div "Start New Test" at bounding box center [833, 67] width 76 height 17
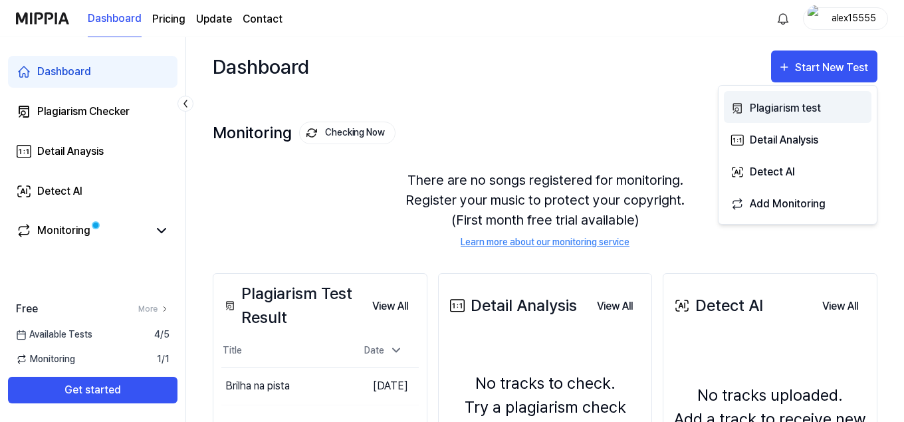
click at [785, 106] on div "Plagiarism test" at bounding box center [808, 108] width 116 height 17
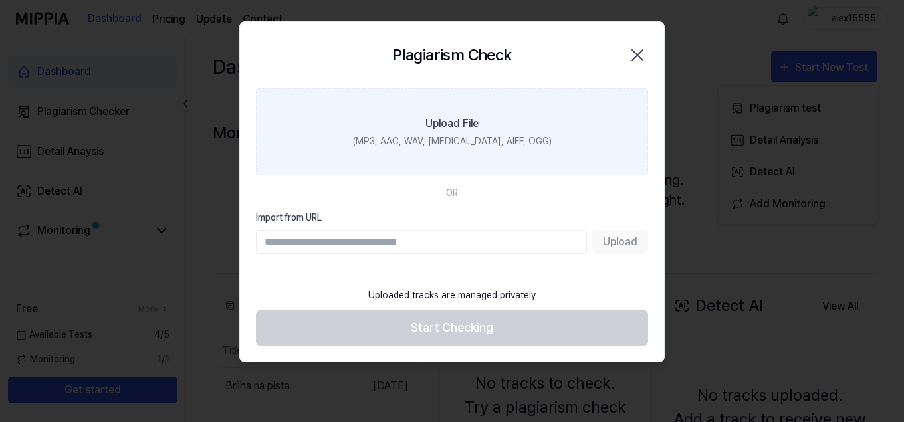
click at [453, 128] on div "Upload File" at bounding box center [452, 124] width 53 height 16
click at [0, 0] on input "Upload File (MP3, AAC, WAV, FLAC, AIFF, OGG)" at bounding box center [0, 0] width 0 height 0
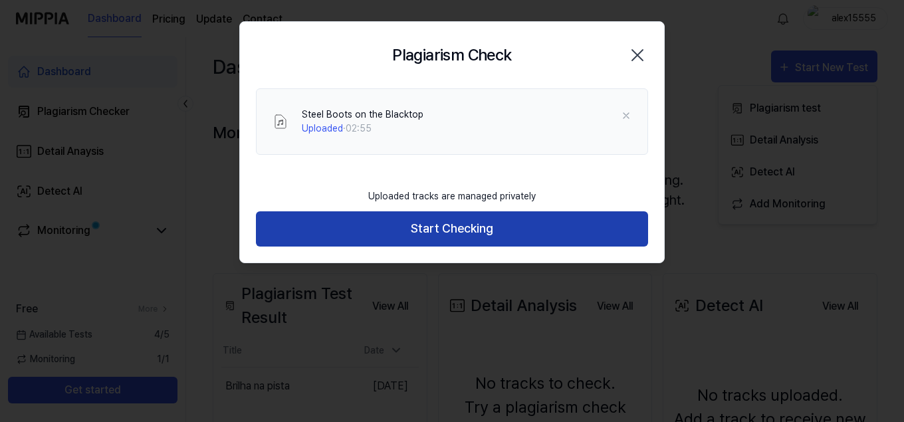
click at [500, 236] on button "Start Checking" at bounding box center [452, 228] width 392 height 35
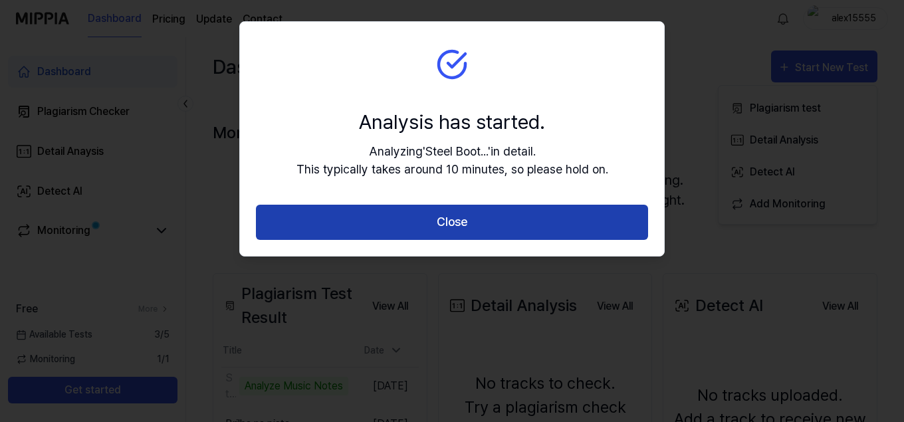
click at [483, 219] on button "Close" at bounding box center [452, 222] width 392 height 35
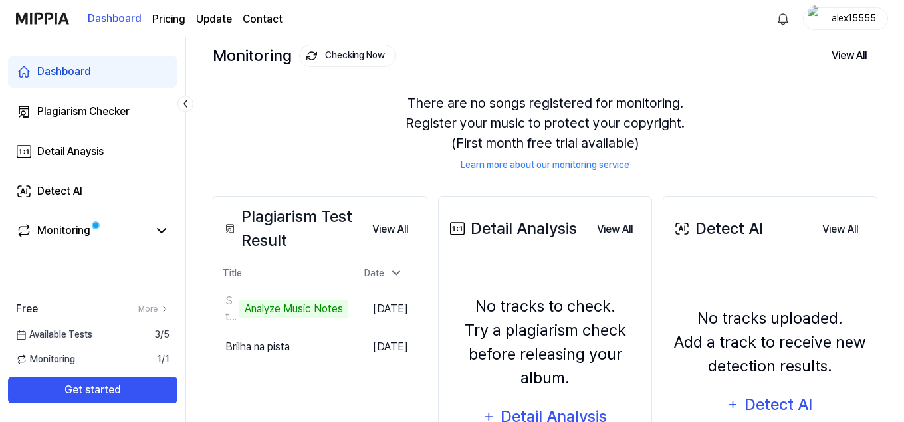
scroll to position [78, 0]
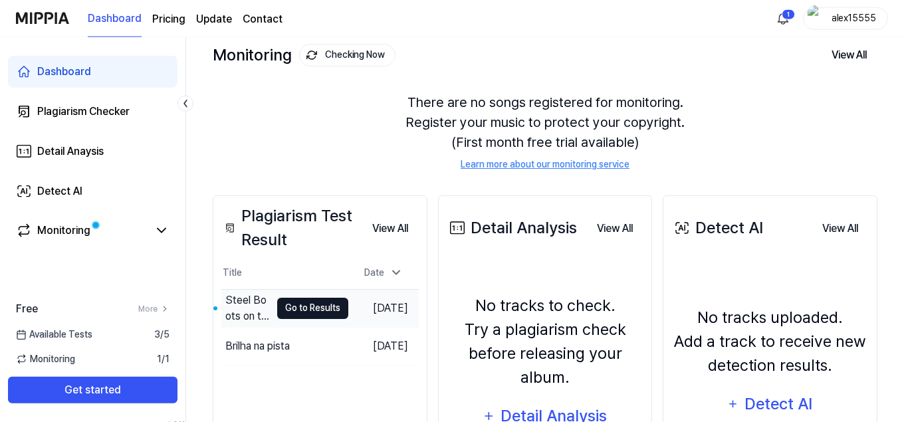
click at [299, 311] on button "Go to Results" at bounding box center [312, 308] width 71 height 21
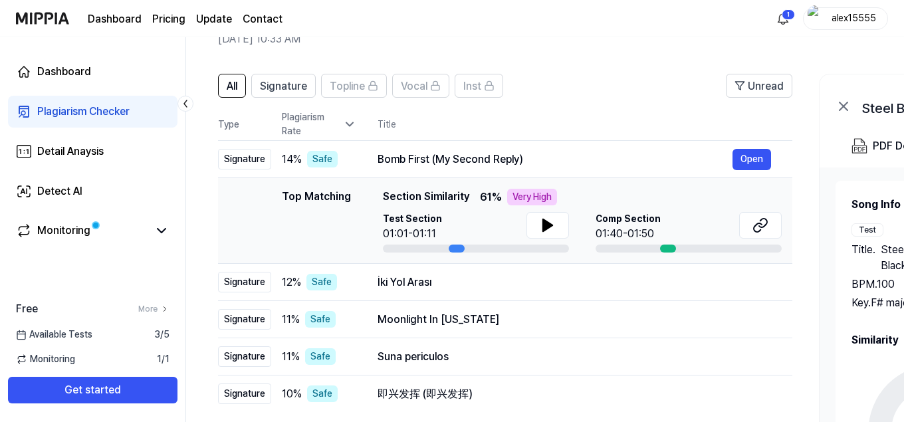
scroll to position [68, 0]
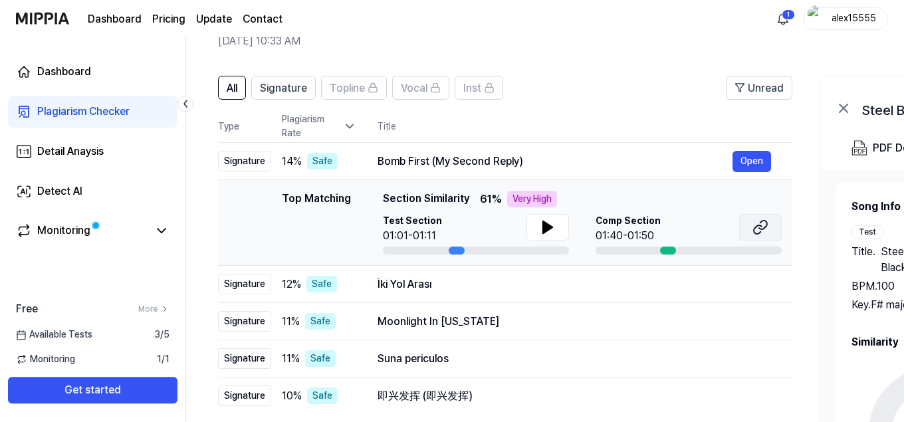
click at [759, 230] on icon at bounding box center [761, 227] width 16 height 16
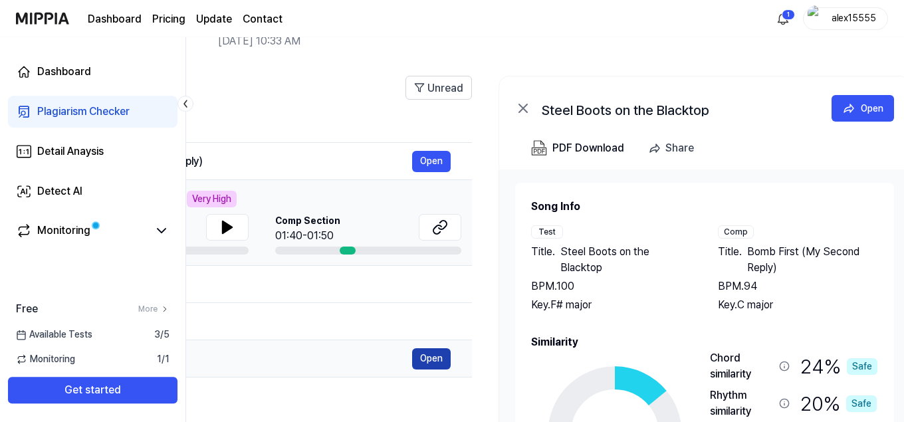
scroll to position [0, 354]
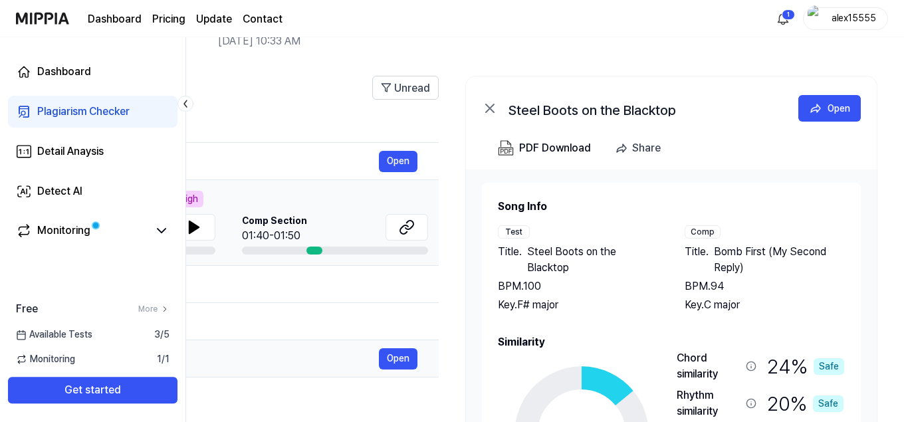
drag, startPoint x: 857, startPoint y: 370, endPoint x: 362, endPoint y: 346, distance: 494.7
click at [352, 349] on div "All Signature Topline Vocal Inst Unread All Signature Topline Vocal Inst Type P…" at bounding box center [368, 333] width 1072 height 540
drag, startPoint x: 402, startPoint y: 36, endPoint x: 569, endPoint y: 23, distance: 166.7
click at [638, 21] on div "Dashboard Pricing Update Contact 1 alex15555" at bounding box center [452, 18] width 873 height 37
drag, startPoint x: 392, startPoint y: 31, endPoint x: 516, endPoint y: 36, distance: 123.8
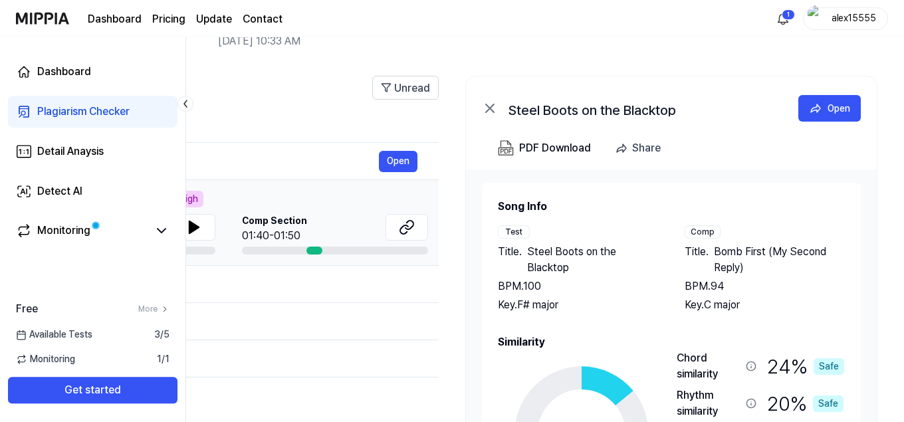
click at [516, 36] on div "Dashboard Pricing Update Contact 1 alex15555" at bounding box center [452, 18] width 873 height 37
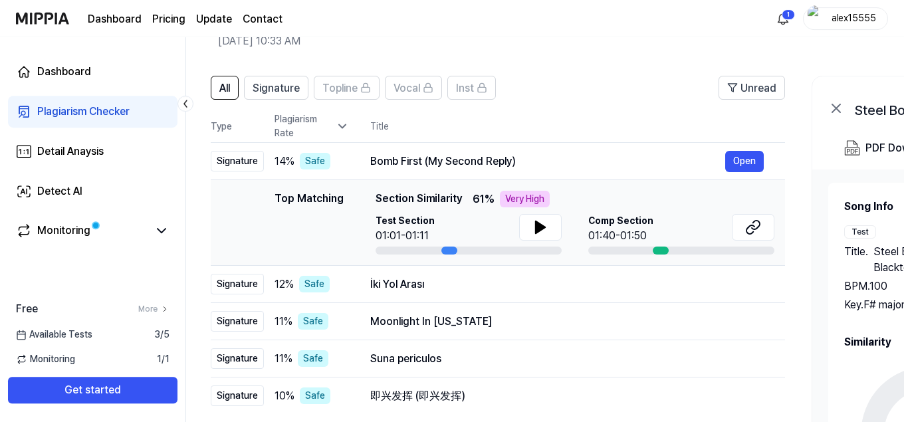
scroll to position [0, 0]
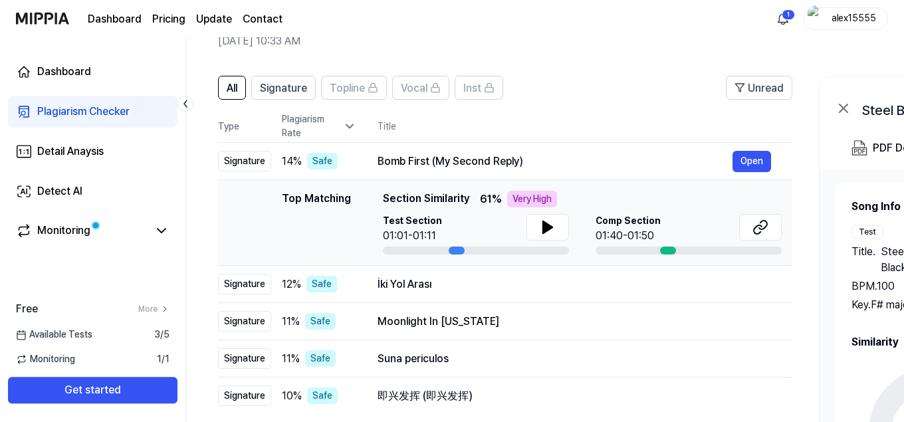
drag, startPoint x: 293, startPoint y: 100, endPoint x: 714, endPoint y: 71, distance: 422.7
click at [714, 71] on div "All Signature Topline Vocal Inst Unread All Signature Topline Vocal Inst Type P…" at bounding box center [722, 333] width 1072 height 540
click at [544, 227] on icon at bounding box center [547, 227] width 9 height 12
click at [752, 290] on button "Open" at bounding box center [752, 284] width 39 height 21
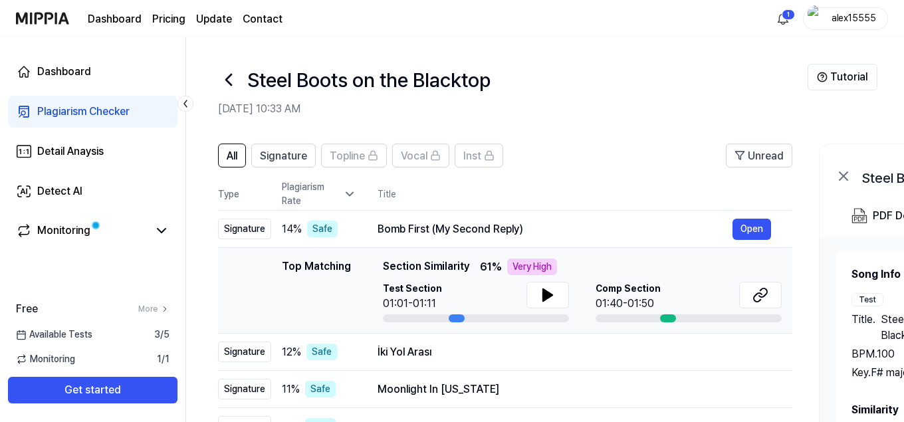
scroll to position [68, 0]
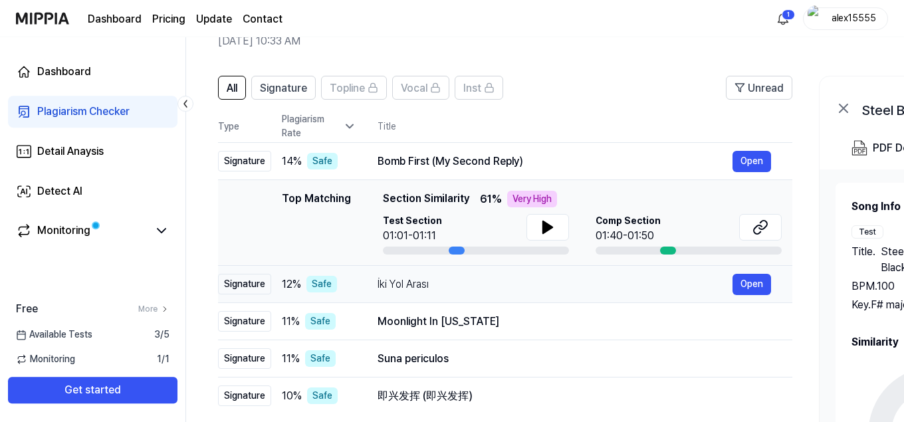
click at [573, 282] on div "İki Yol Arası" at bounding box center [555, 285] width 355 height 16
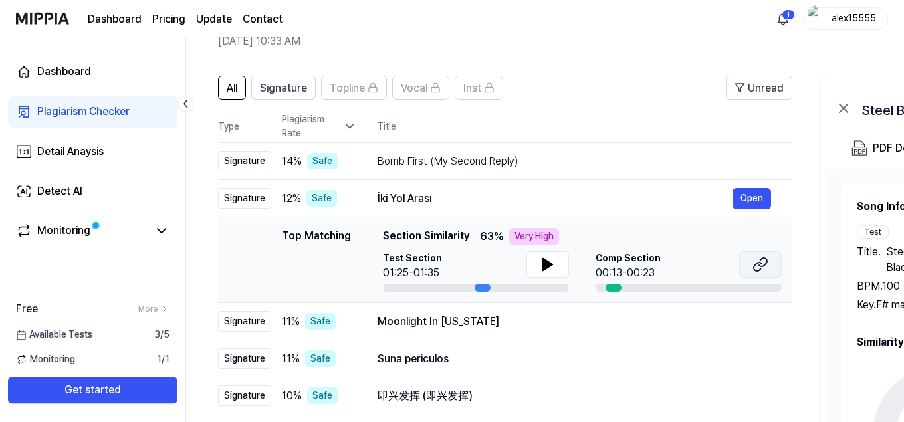
click at [769, 265] on button at bounding box center [761, 264] width 43 height 27
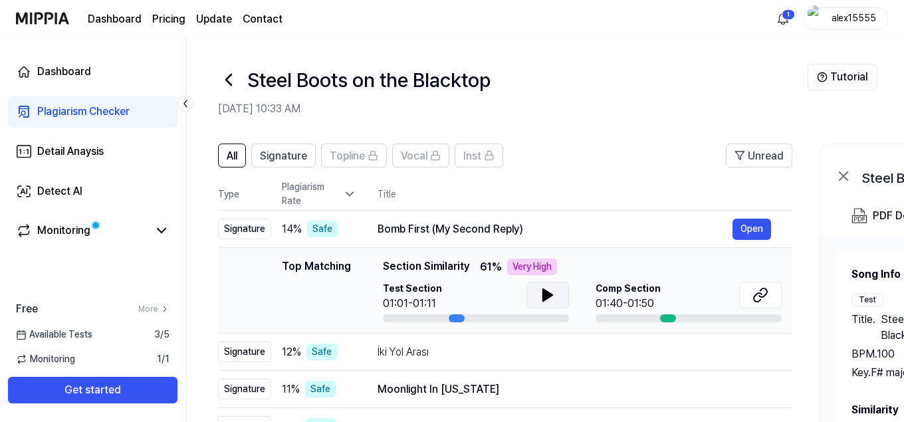
click at [545, 292] on icon at bounding box center [547, 295] width 9 height 12
click at [550, 294] on icon at bounding box center [550, 295] width 3 height 11
click at [587, 358] on div "İki Yol Arası" at bounding box center [555, 352] width 355 height 16
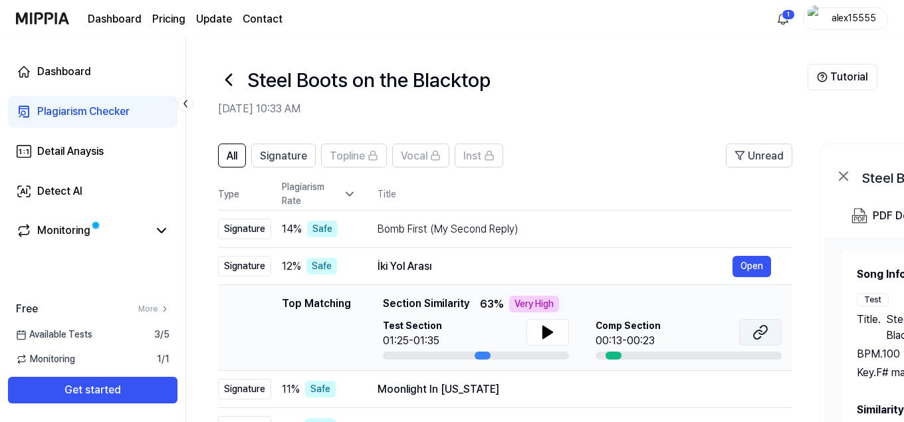
click at [762, 333] on icon at bounding box center [761, 333] width 16 height 16
click at [552, 333] on icon at bounding box center [547, 333] width 9 height 12
click at [75, 195] on div "Detect AI" at bounding box center [59, 192] width 45 height 16
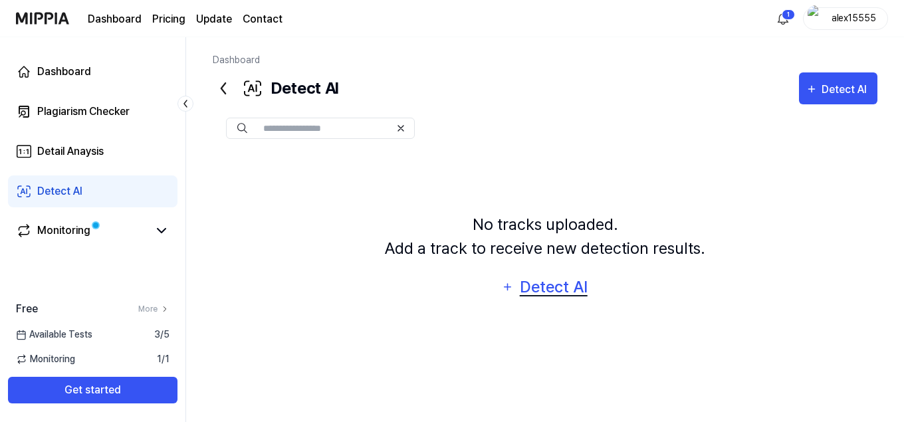
click at [563, 287] on div "Detect AI" at bounding box center [553, 287] width 71 height 25
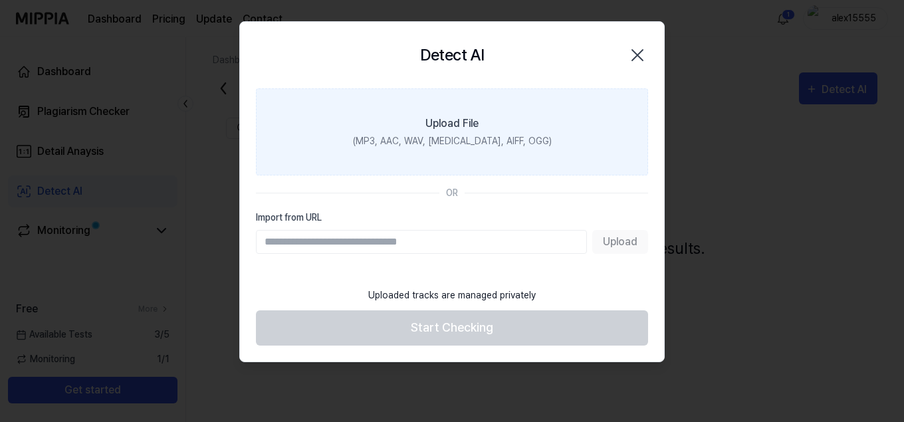
click at [431, 121] on div "Upload File" at bounding box center [452, 124] width 53 height 16
click at [0, 0] on input "Upload File (MP3, AAC, WAV, [MEDICAL_DATA], AIFF, OGG)" at bounding box center [0, 0] width 0 height 0
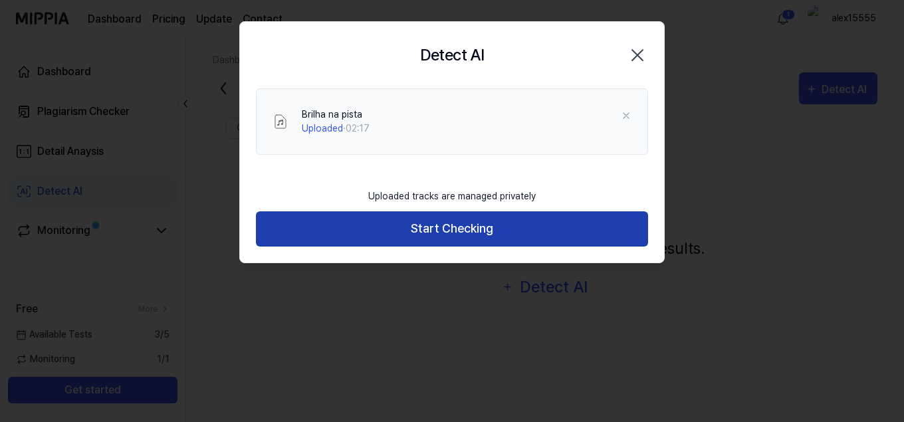
click at [476, 235] on button "Start Checking" at bounding box center [452, 228] width 392 height 35
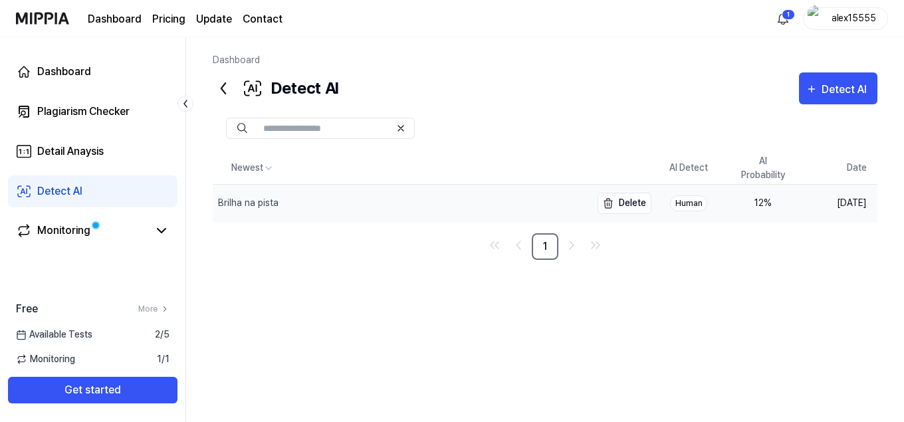
click at [392, 204] on div "Brilha na pista" at bounding box center [402, 203] width 378 height 37
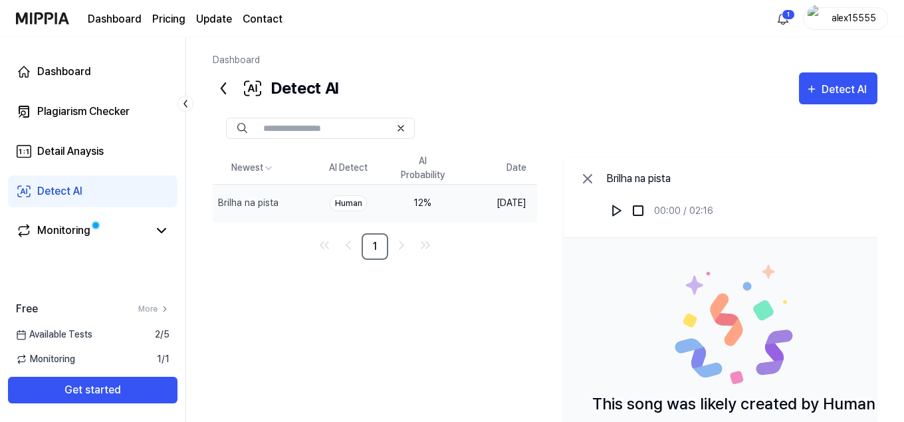
scroll to position [136, 0]
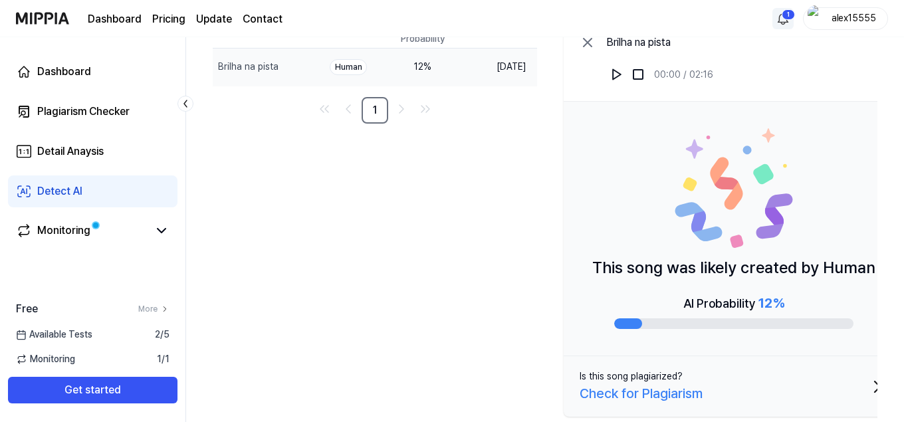
click at [786, 15] on html "Dashboard Pricing Update Contact 1 alex15555 Dashboard Plagiarism Checker Detai…" at bounding box center [452, 75] width 904 height 422
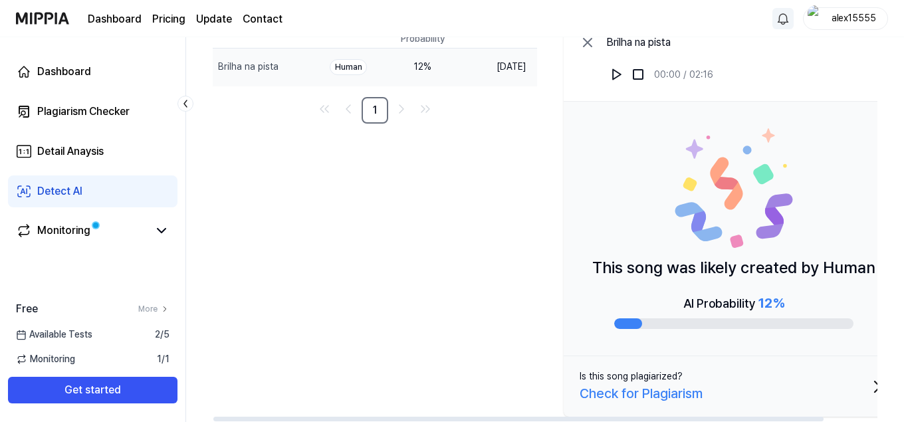
click at [465, 220] on html "Dashboard Pricing Update Contact alex15555 Dashboard Plagiarism Checker Detail …" at bounding box center [452, 75] width 904 height 422
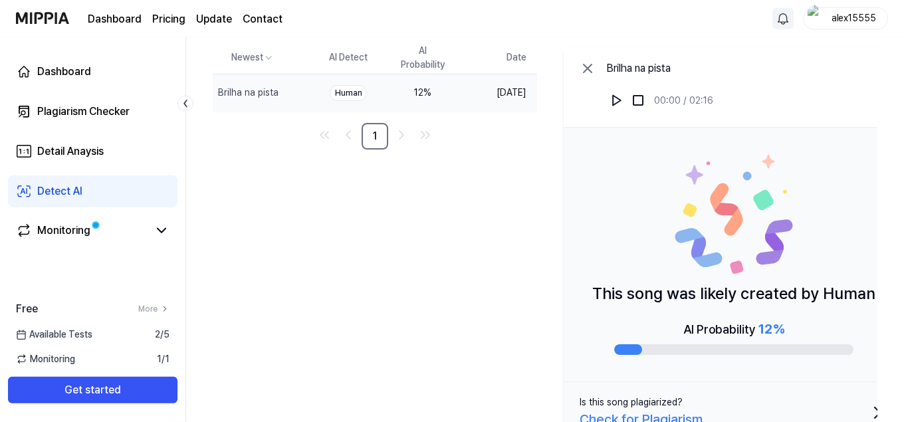
scroll to position [0, 0]
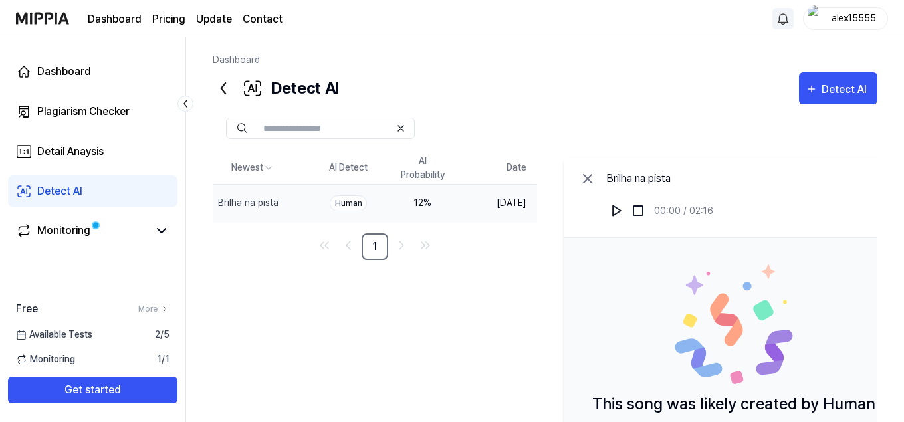
click at [396, 321] on div "Newest AI Detect AI Probability Date Brilha na pista Delete Human 12 % [DATE] 1…" at bounding box center [561, 355] width 697 height 406
